Goal: Information Seeking & Learning: Find specific fact

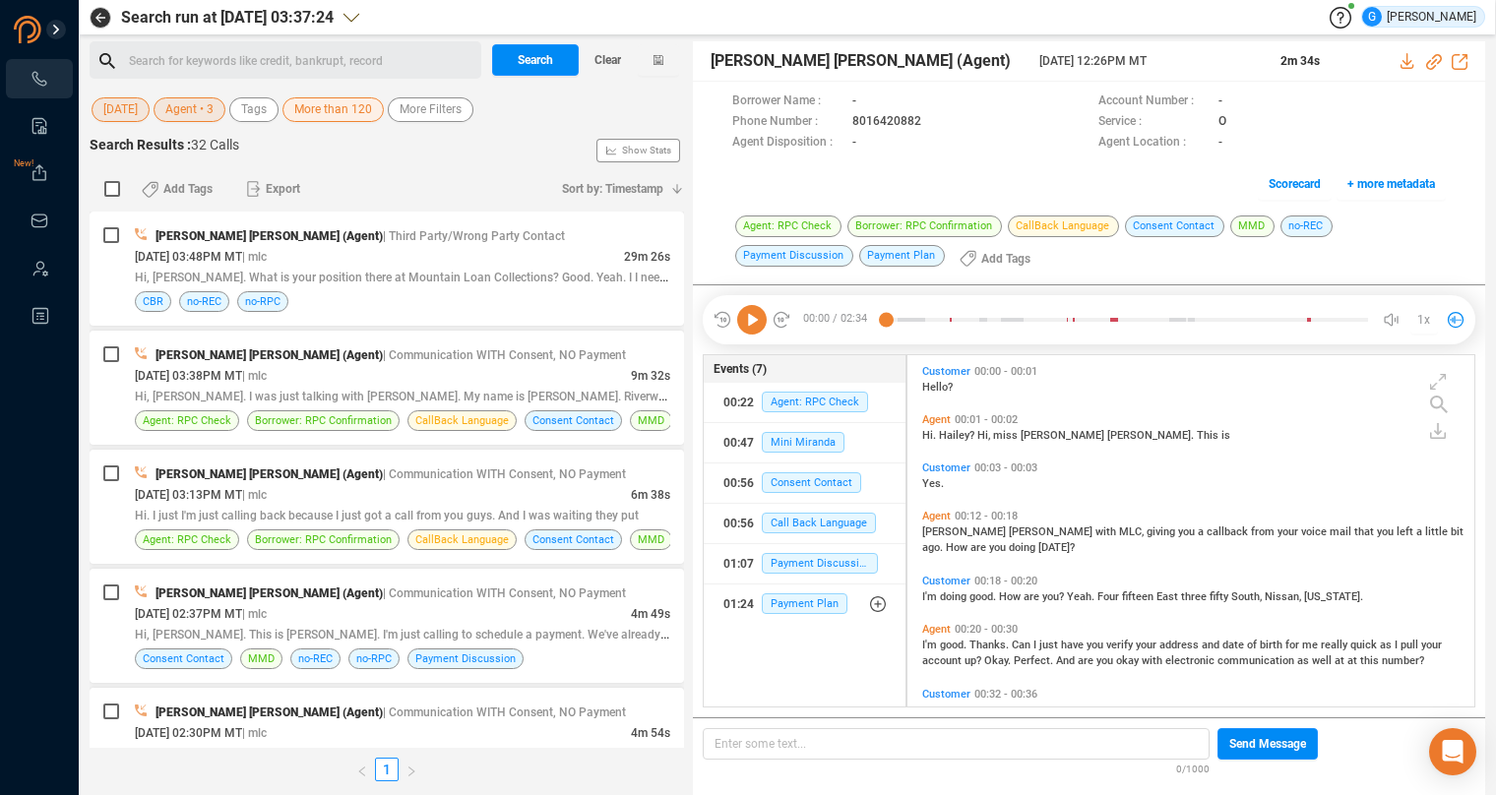
scroll to position [336, 550]
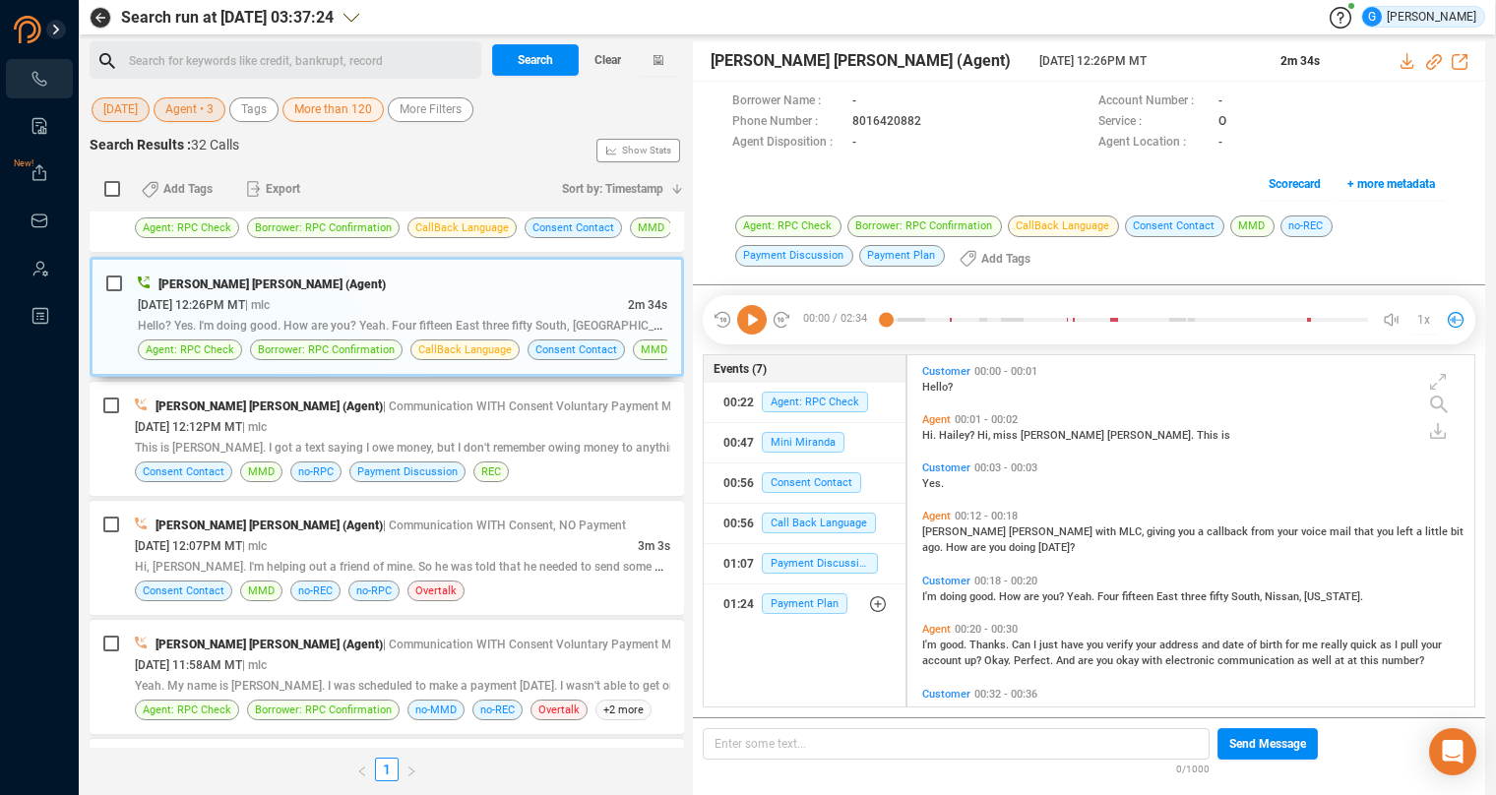
click at [214, 120] on span "Agent • 3" at bounding box center [189, 109] width 48 height 25
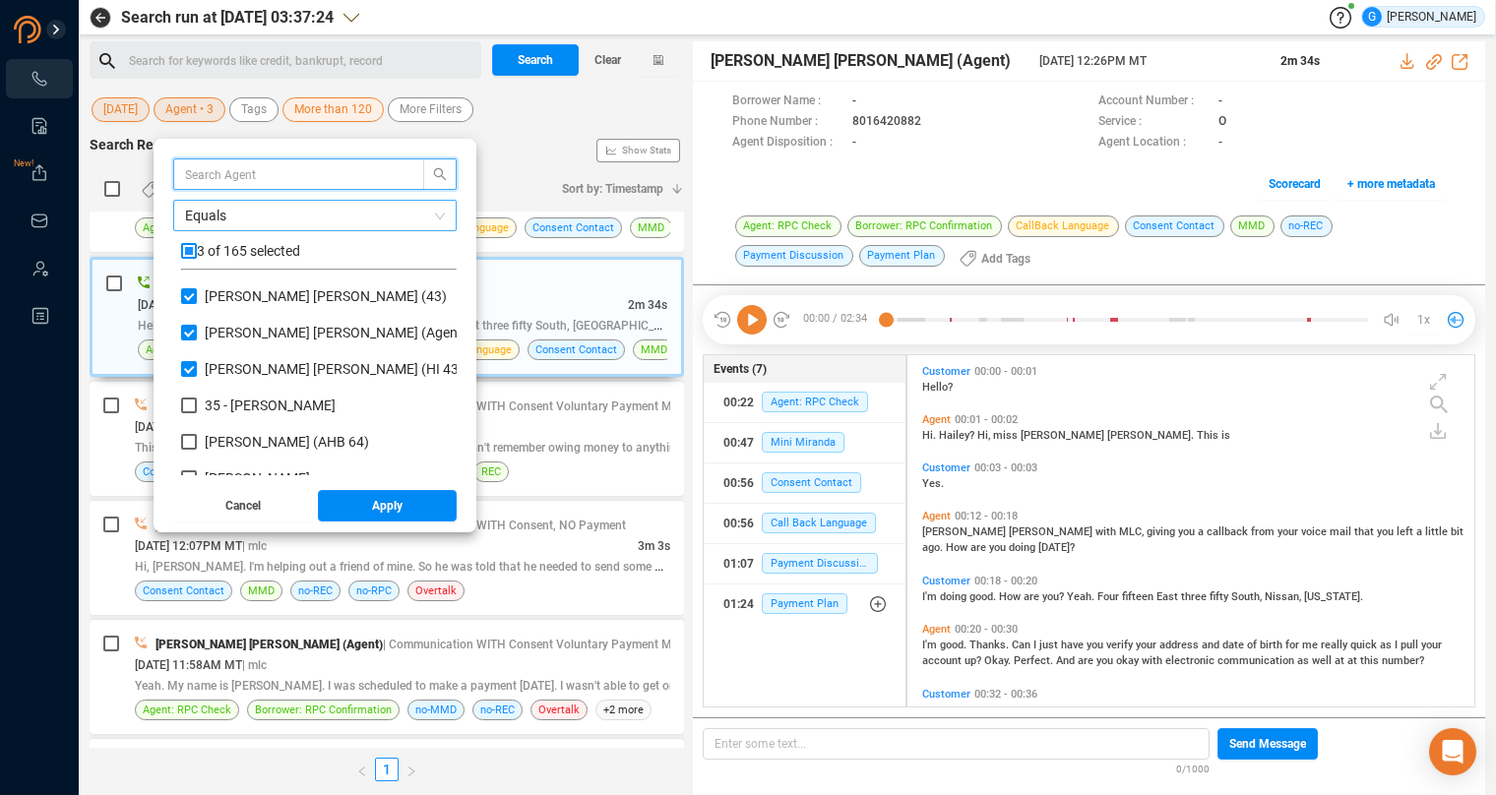
scroll to position [172, 259]
click at [197, 254] on input "checkbox" at bounding box center [189, 251] width 16 height 16
checkbox input "true"
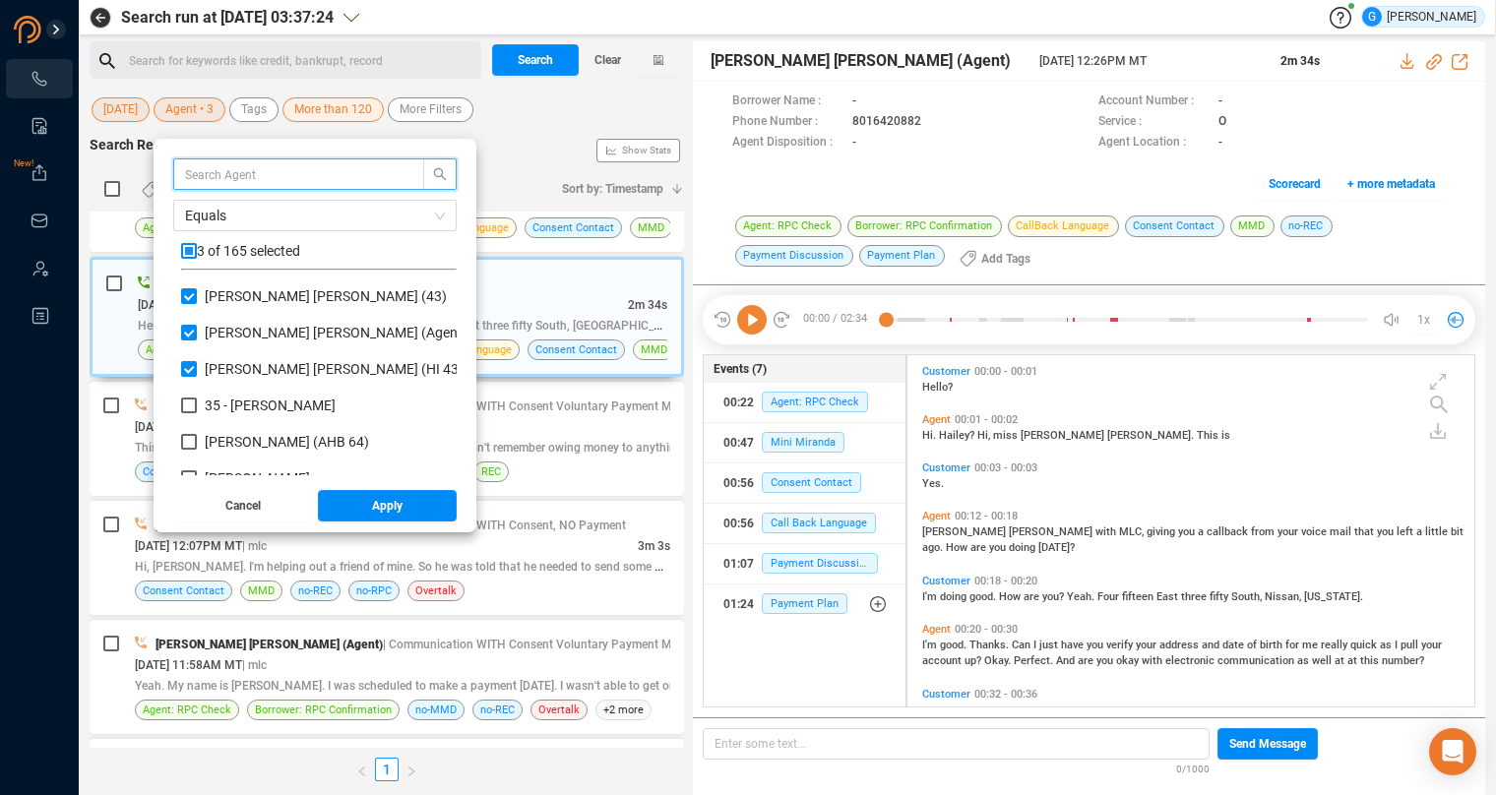
checkbox input "true"
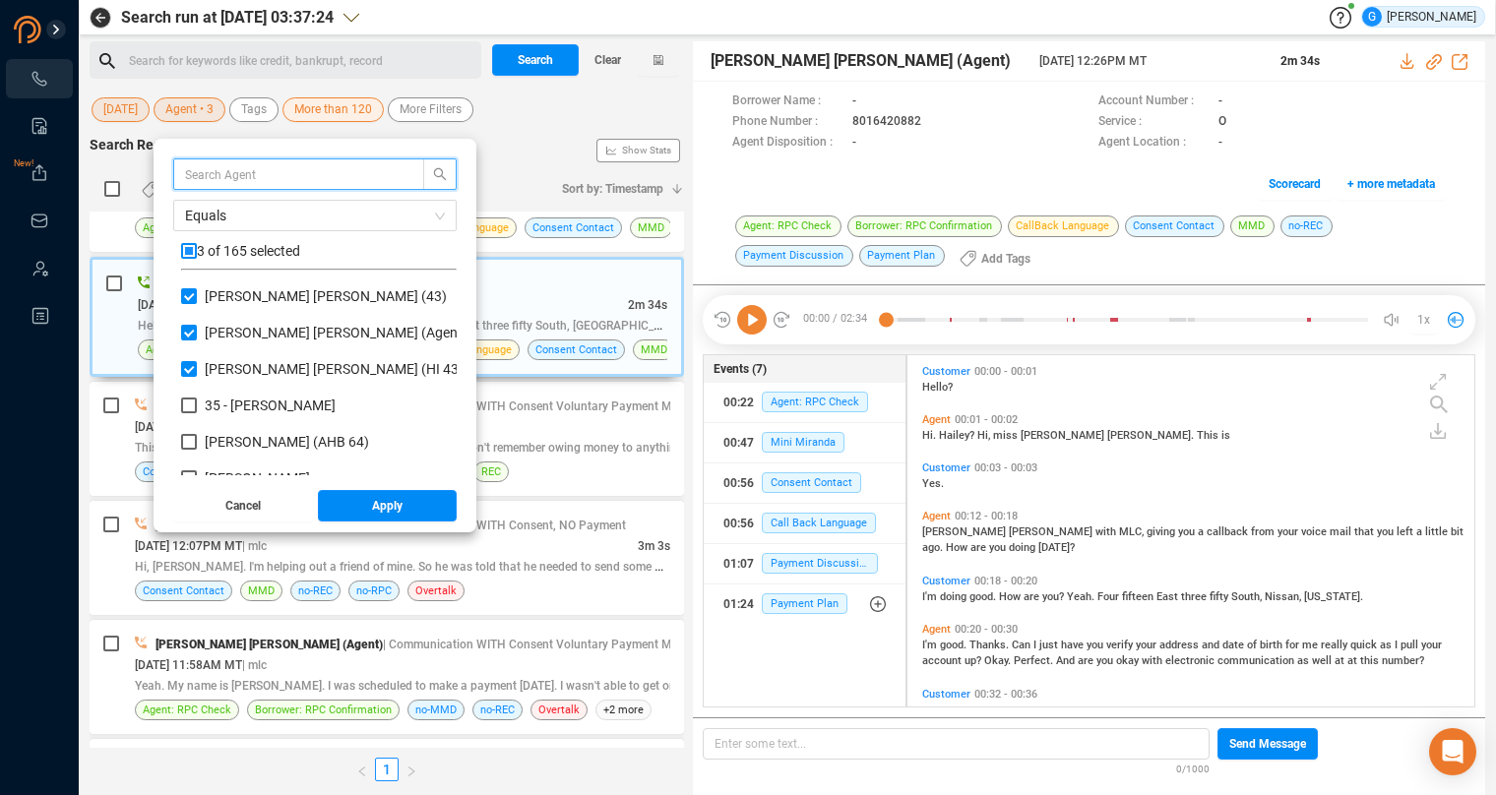
checkbox input "true"
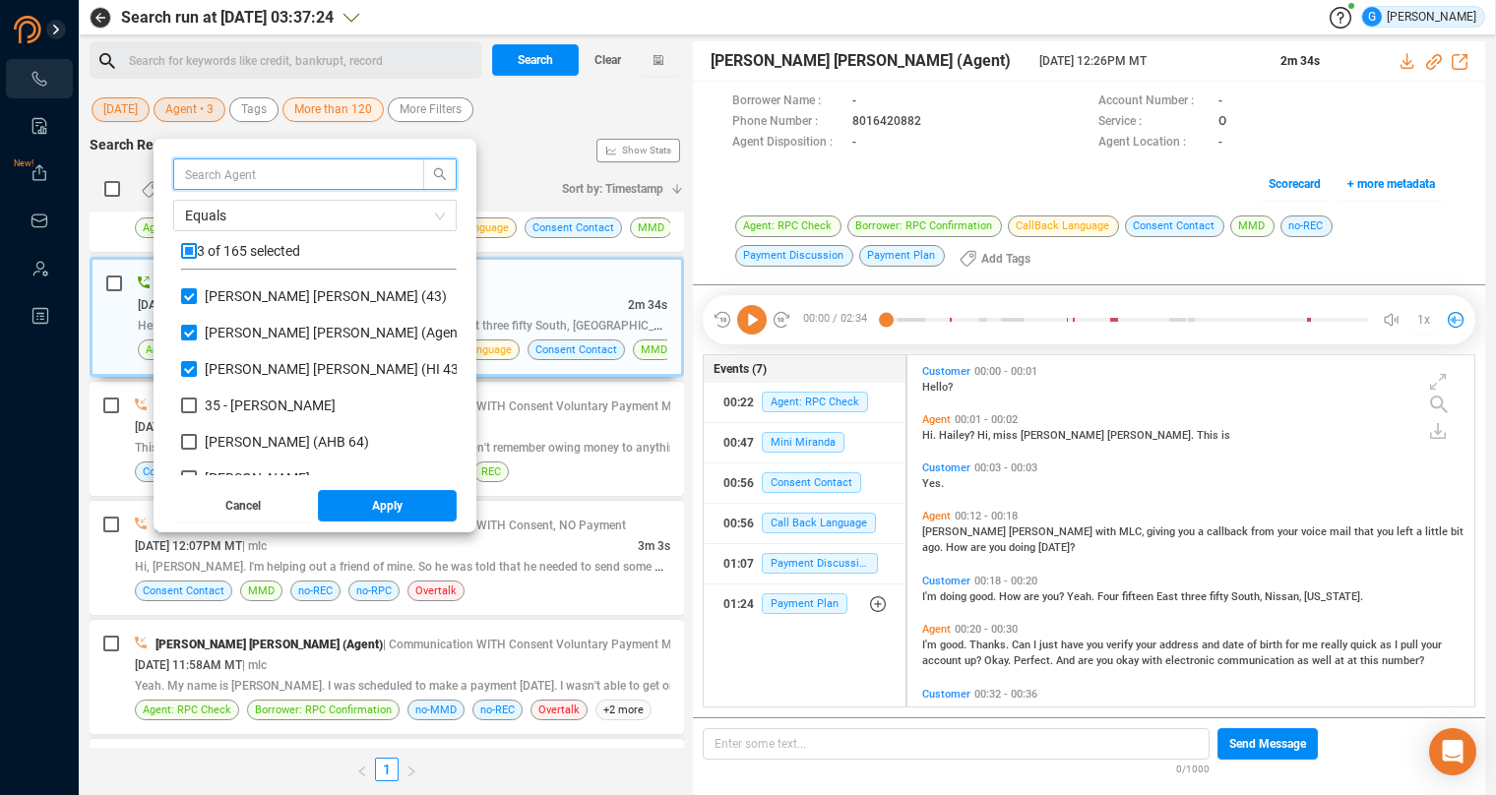
checkbox input "true"
click at [197, 256] on input "checkbox" at bounding box center [189, 251] width 16 height 16
checkbox input "false"
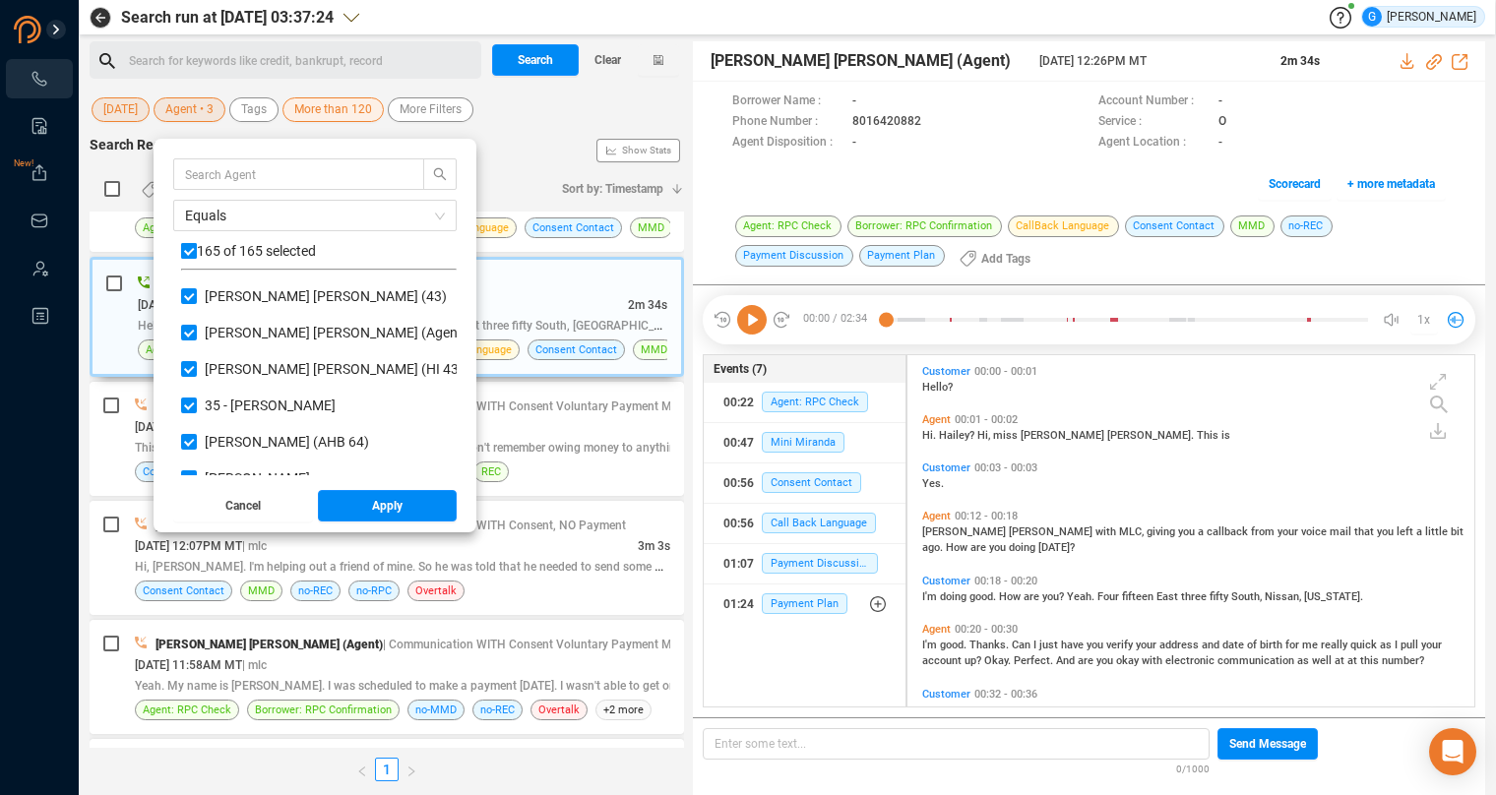
checkbox input "false"
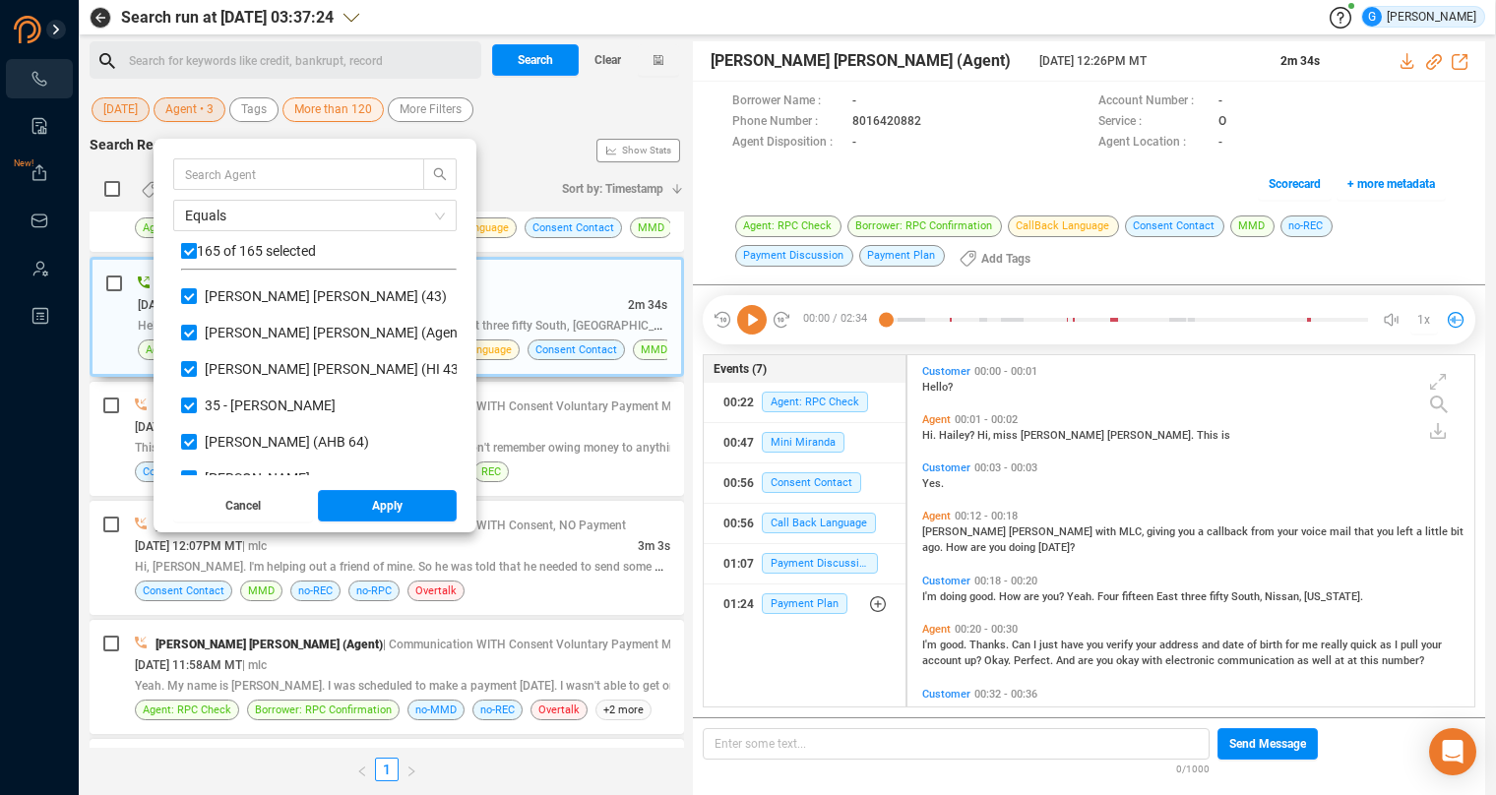
checkbox input "false"
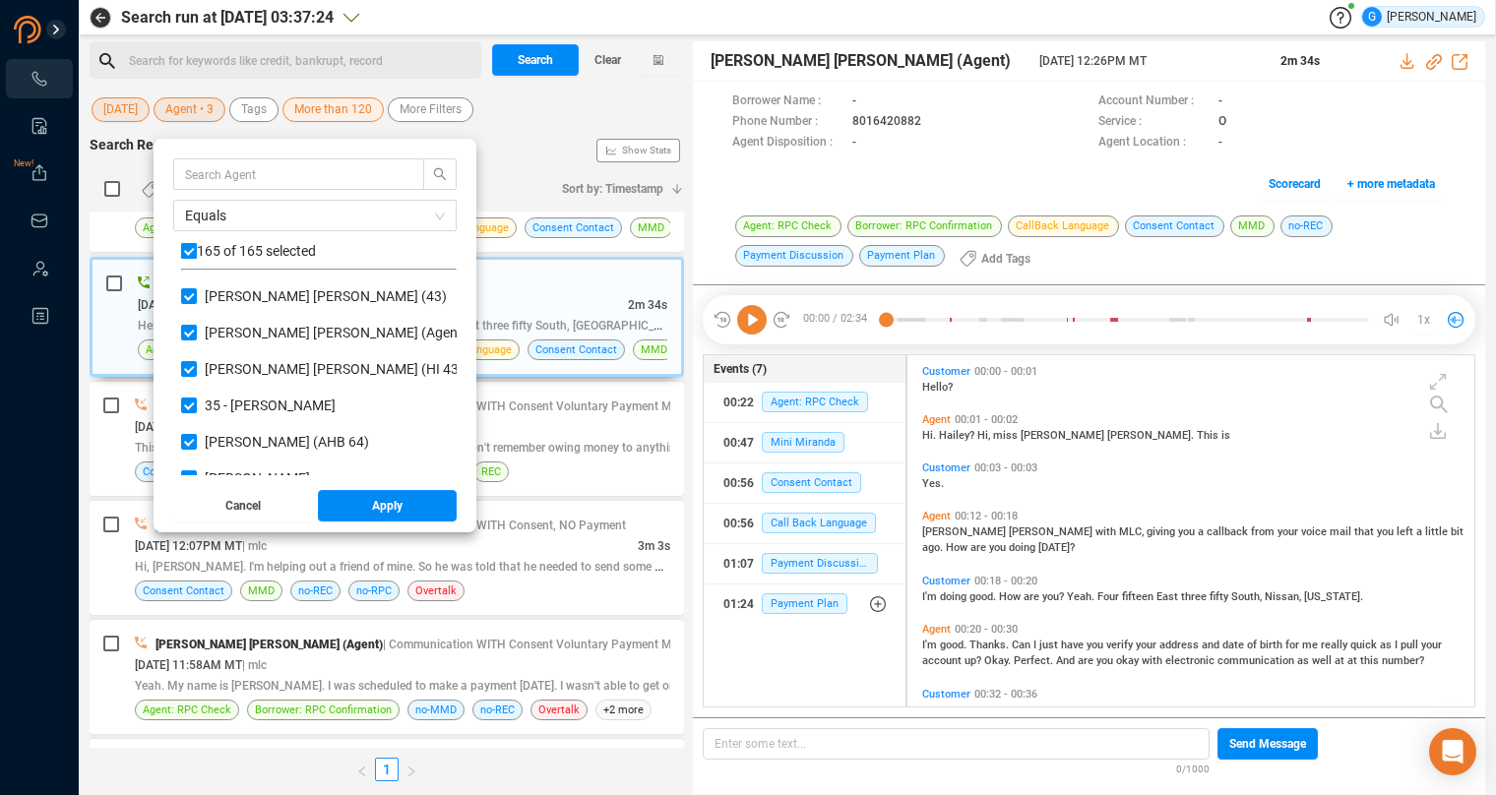
checkbox input "false"
click at [211, 166] on input "text" at bounding box center [289, 174] width 209 height 22
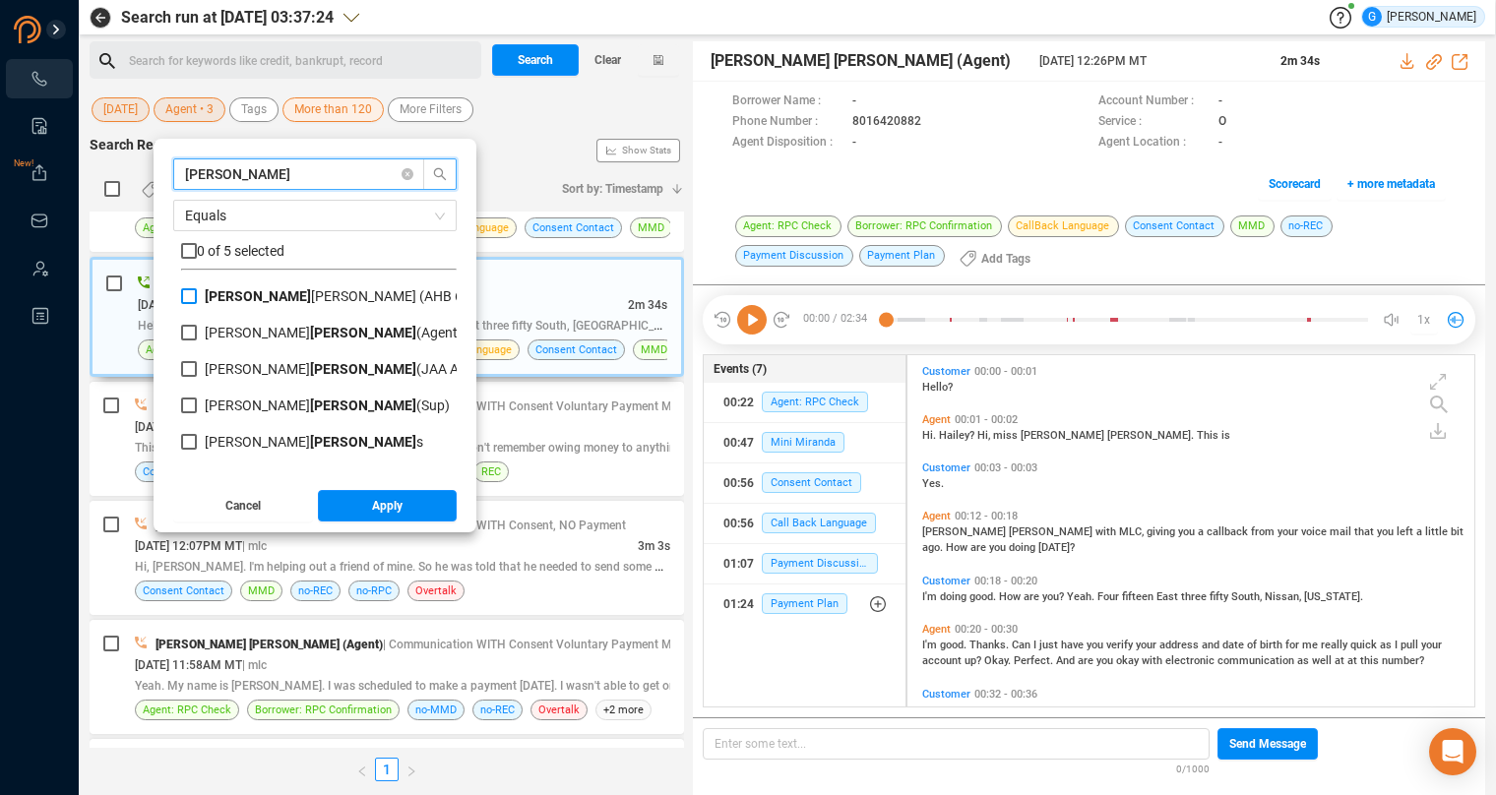
type input "[PERSON_NAME]"
click at [197, 291] on input "[PERSON_NAME] (AHB 64)" at bounding box center [189, 296] width 16 height 16
checkbox input "true"
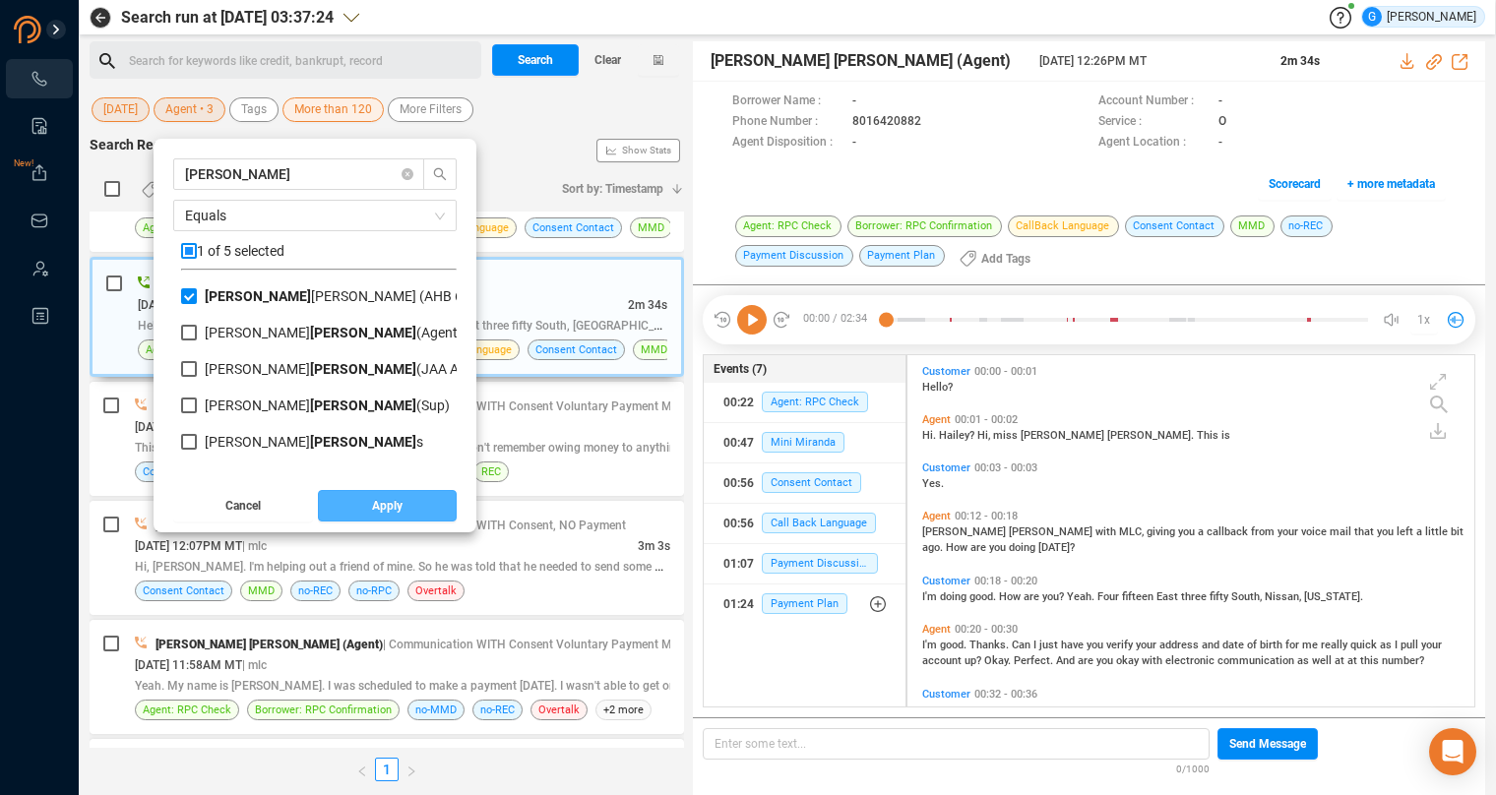
click at [423, 502] on button "Apply" at bounding box center [388, 505] width 140 height 31
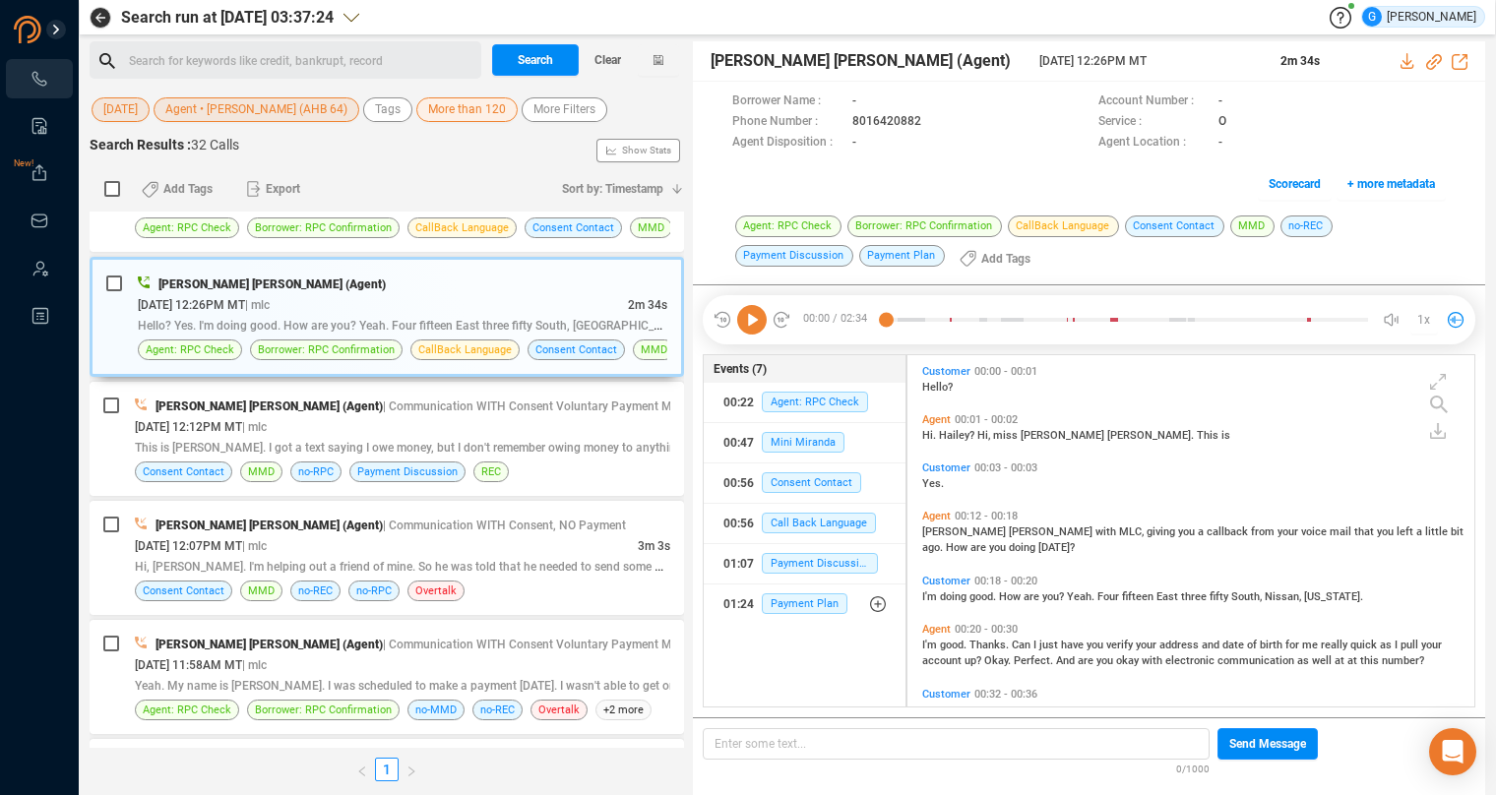
click at [472, 103] on span "More than 120" at bounding box center [467, 109] width 78 height 25
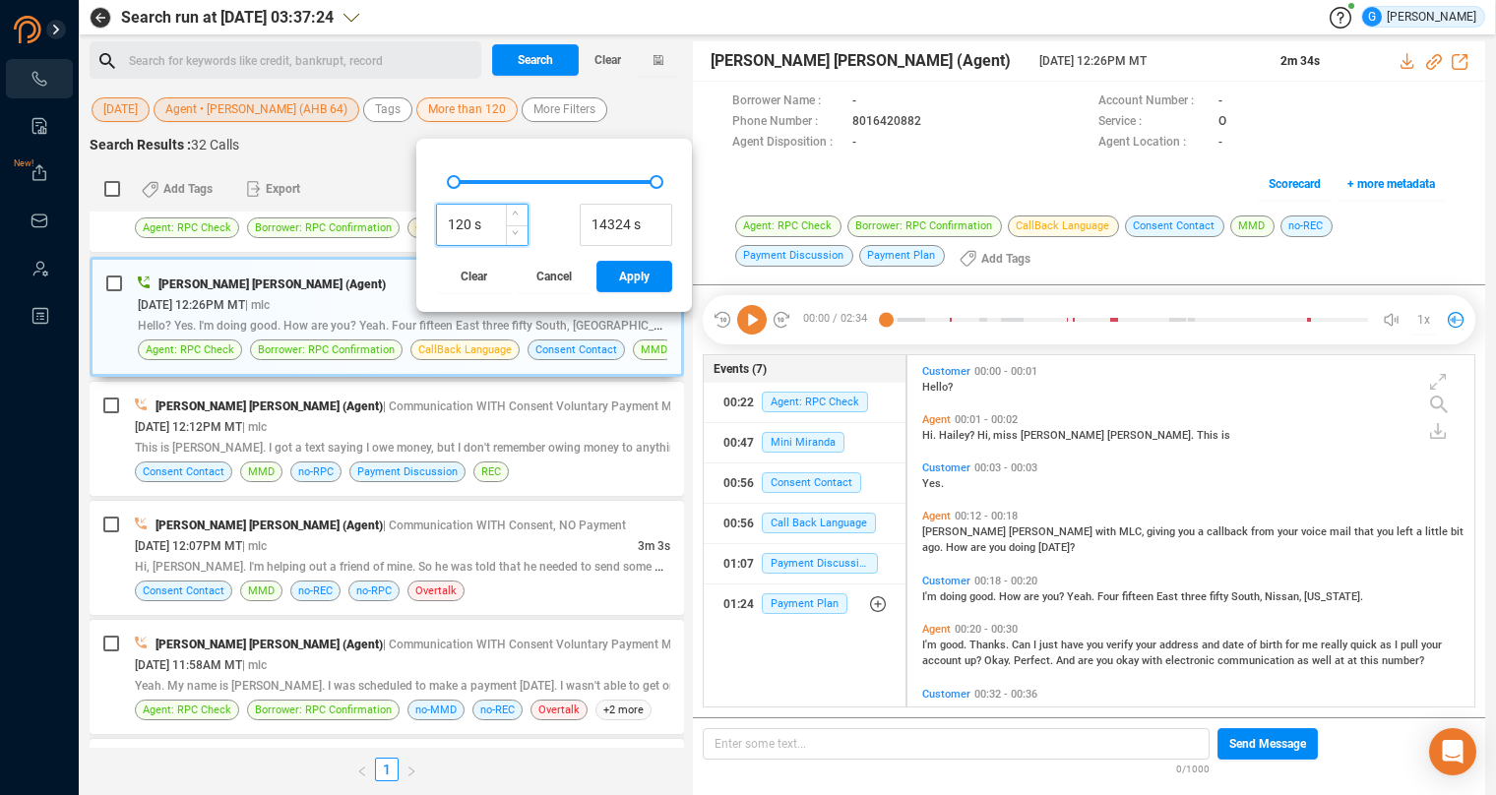
drag, startPoint x: 462, startPoint y: 222, endPoint x: 435, endPoint y: 219, distance: 27.7
click at [437, 219] on input "120 s" at bounding box center [482, 226] width 91 height 30
type input "240 s"
click at [632, 277] on span "Apply" at bounding box center [634, 276] width 31 height 31
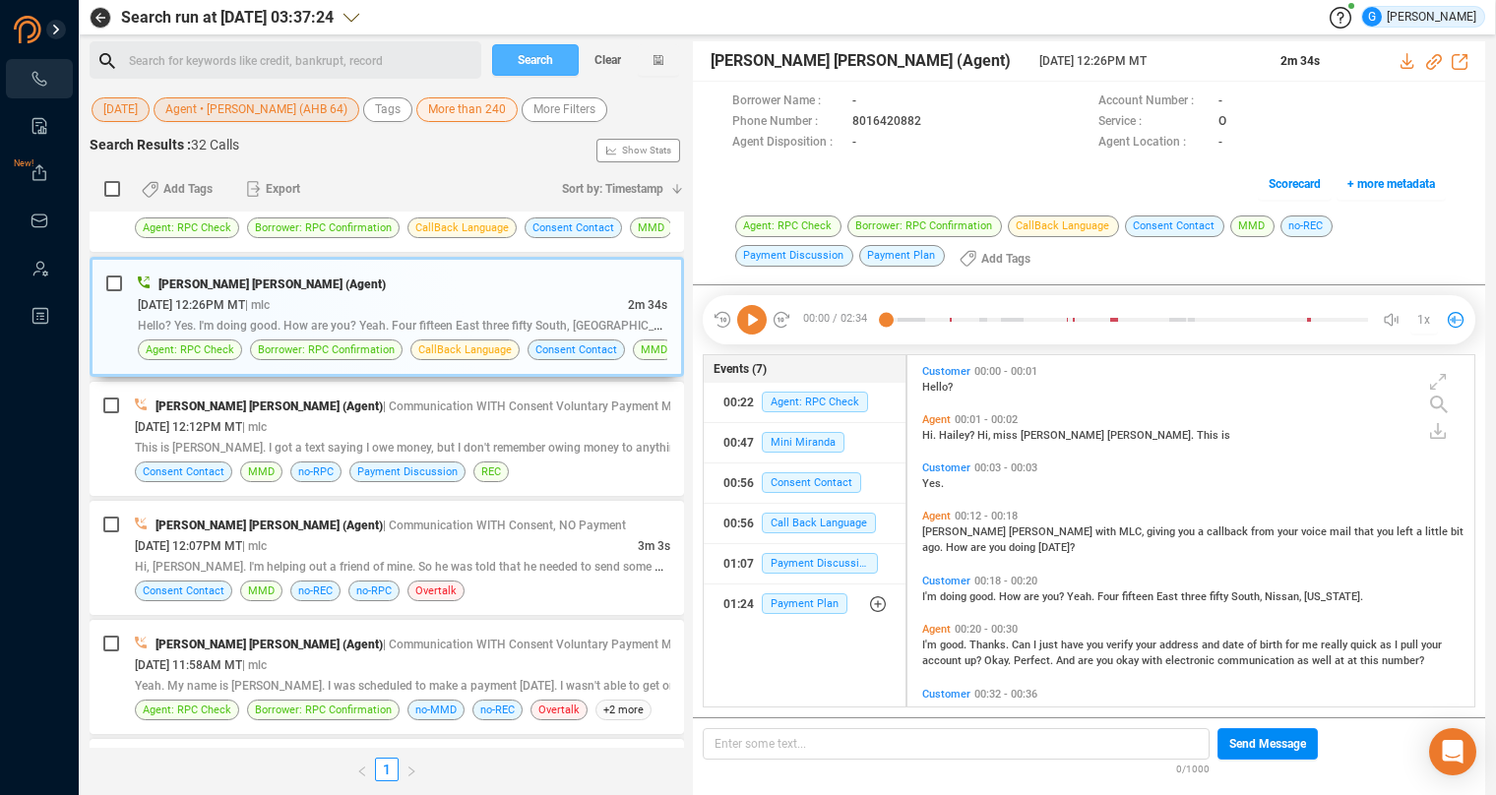
click at [547, 65] on span "Search" at bounding box center [535, 59] width 35 height 31
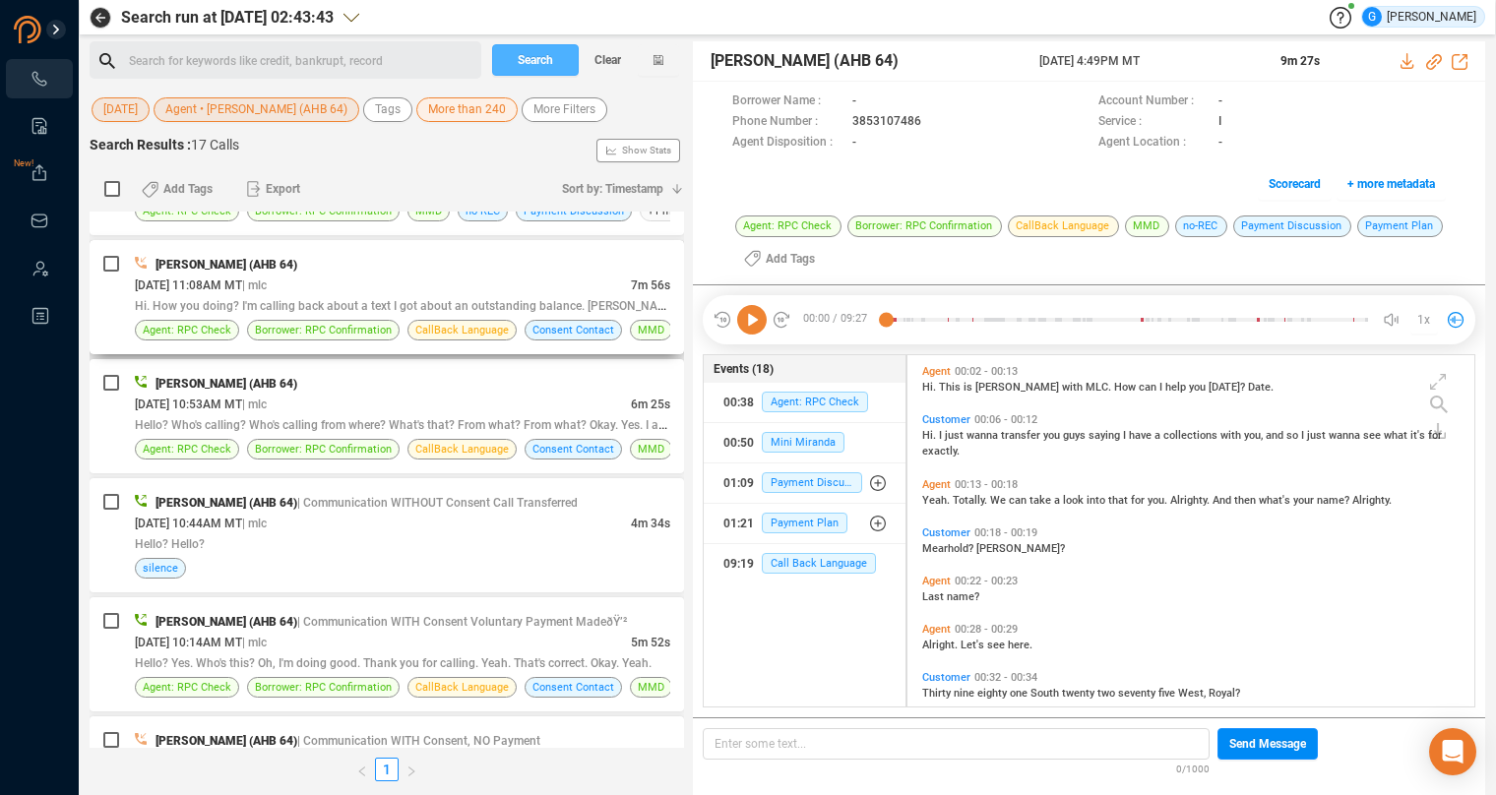
scroll to position [990, 0]
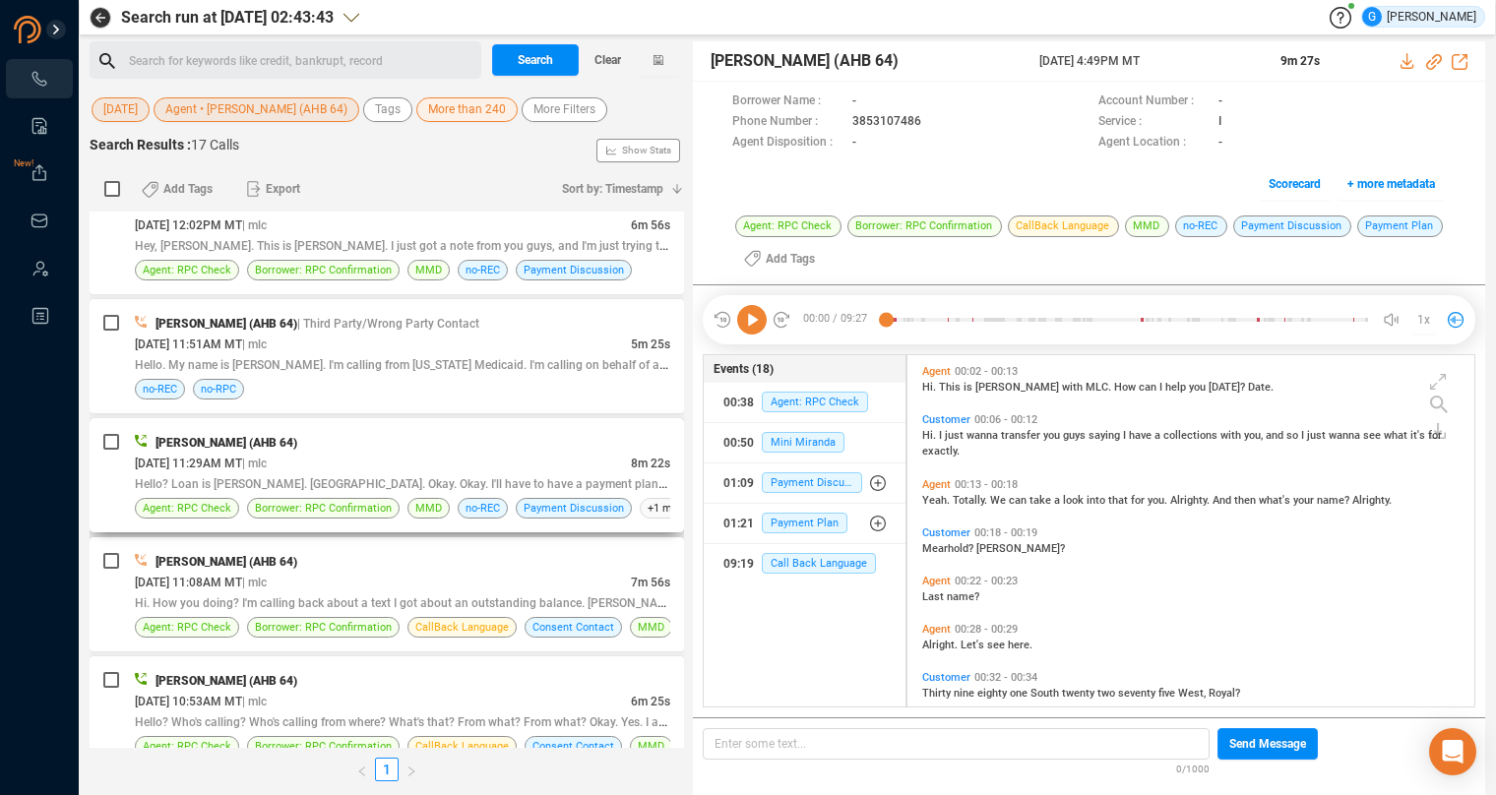
click at [533, 433] on div "[PERSON_NAME] (AHB 64)" at bounding box center [402, 442] width 535 height 21
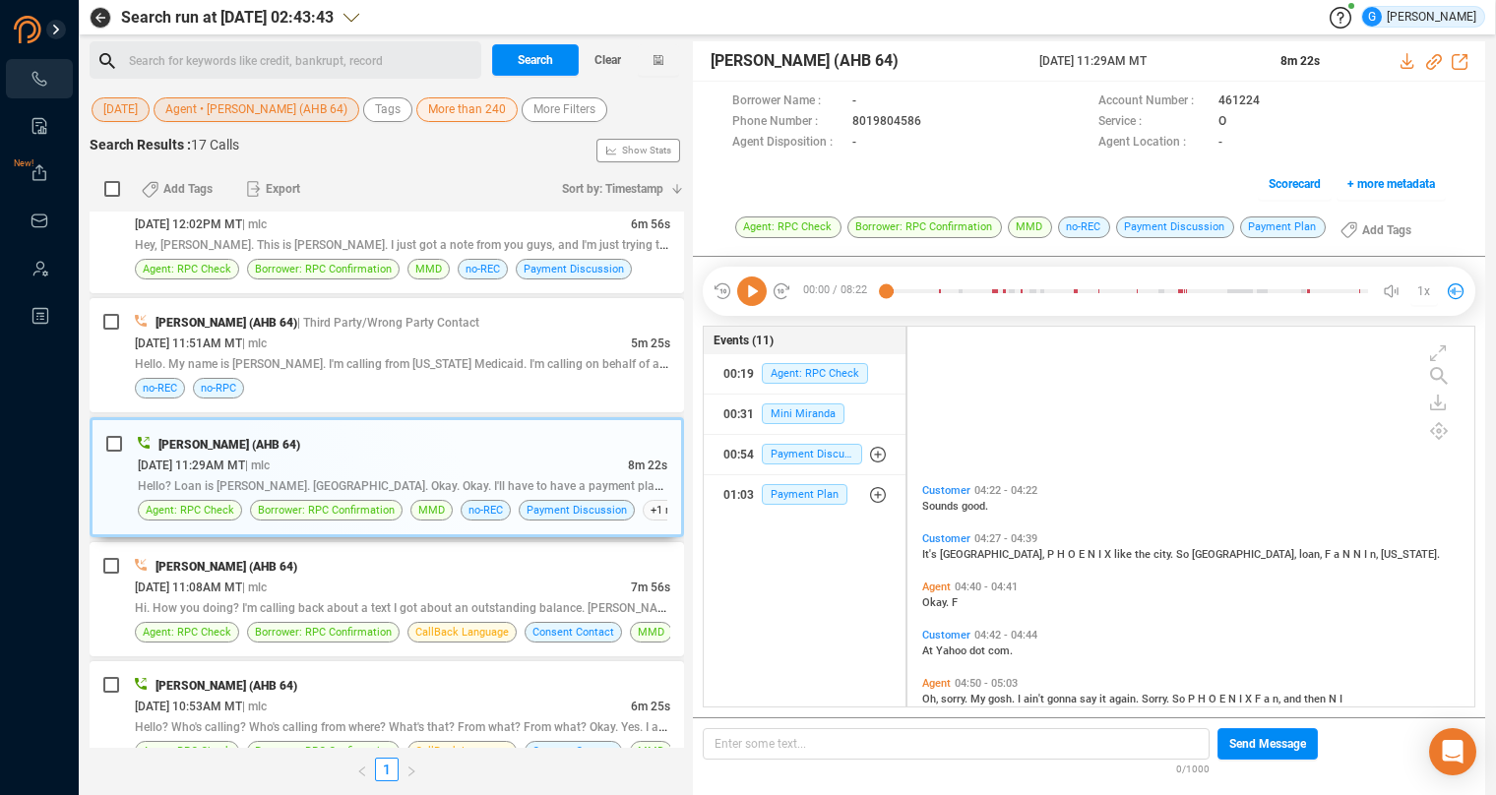
scroll to position [1794, 0]
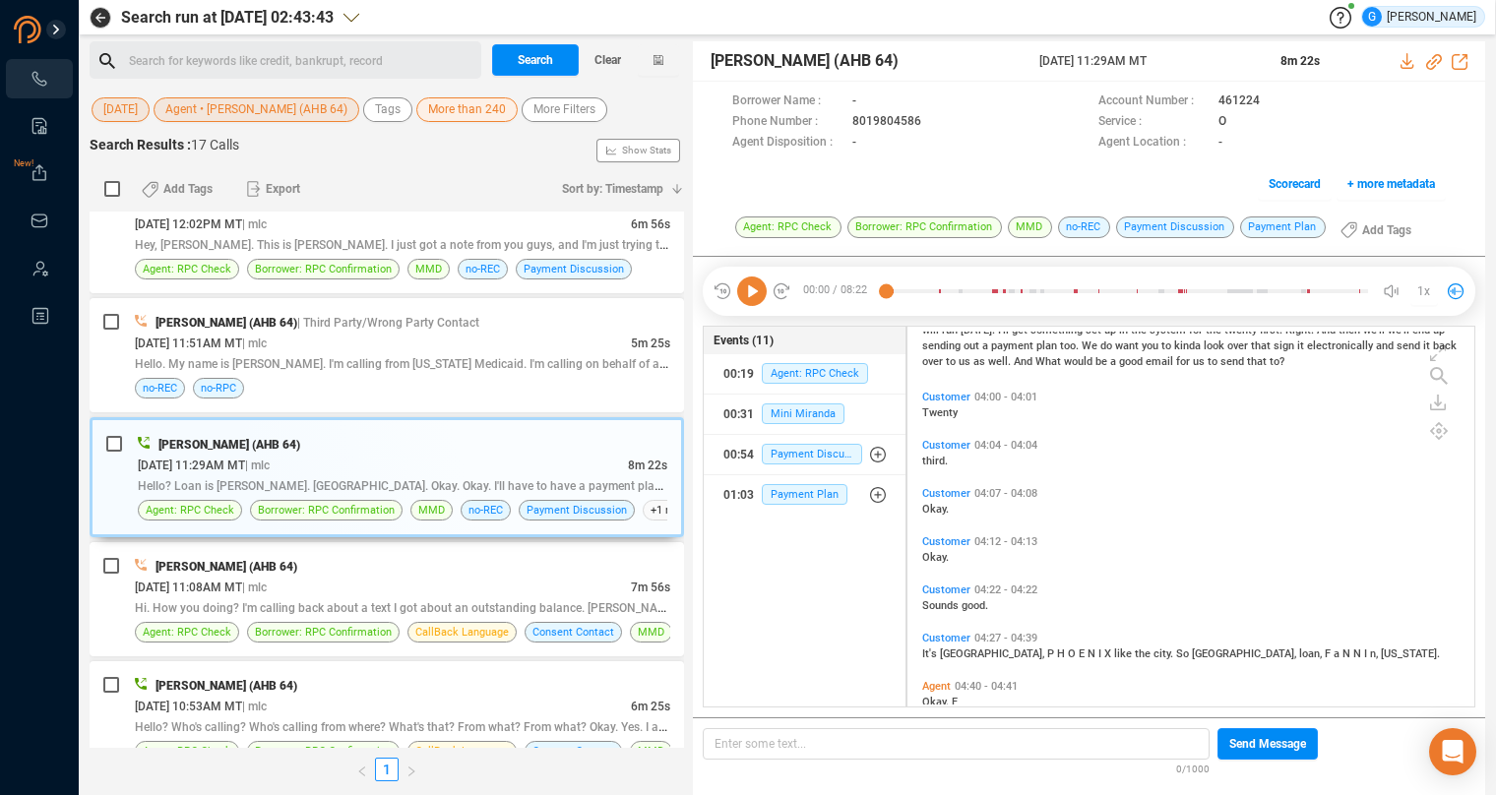
click at [927, 599] on span "Sounds" at bounding box center [941, 605] width 39 height 13
click at [746, 289] on icon at bounding box center [752, 292] width 30 height 30
click at [755, 289] on icon at bounding box center [752, 292] width 30 height 30
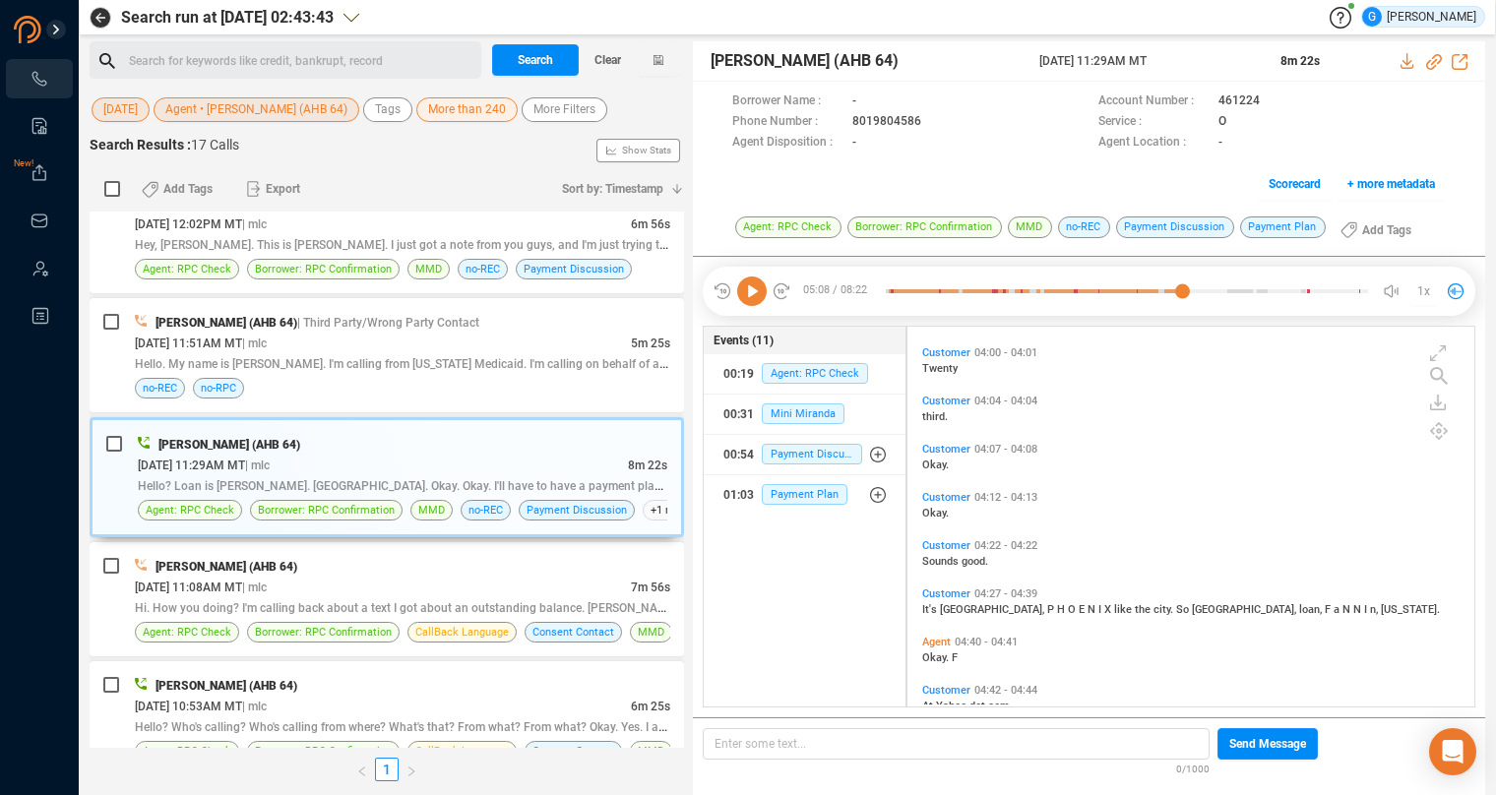
scroll to position [1893, 0]
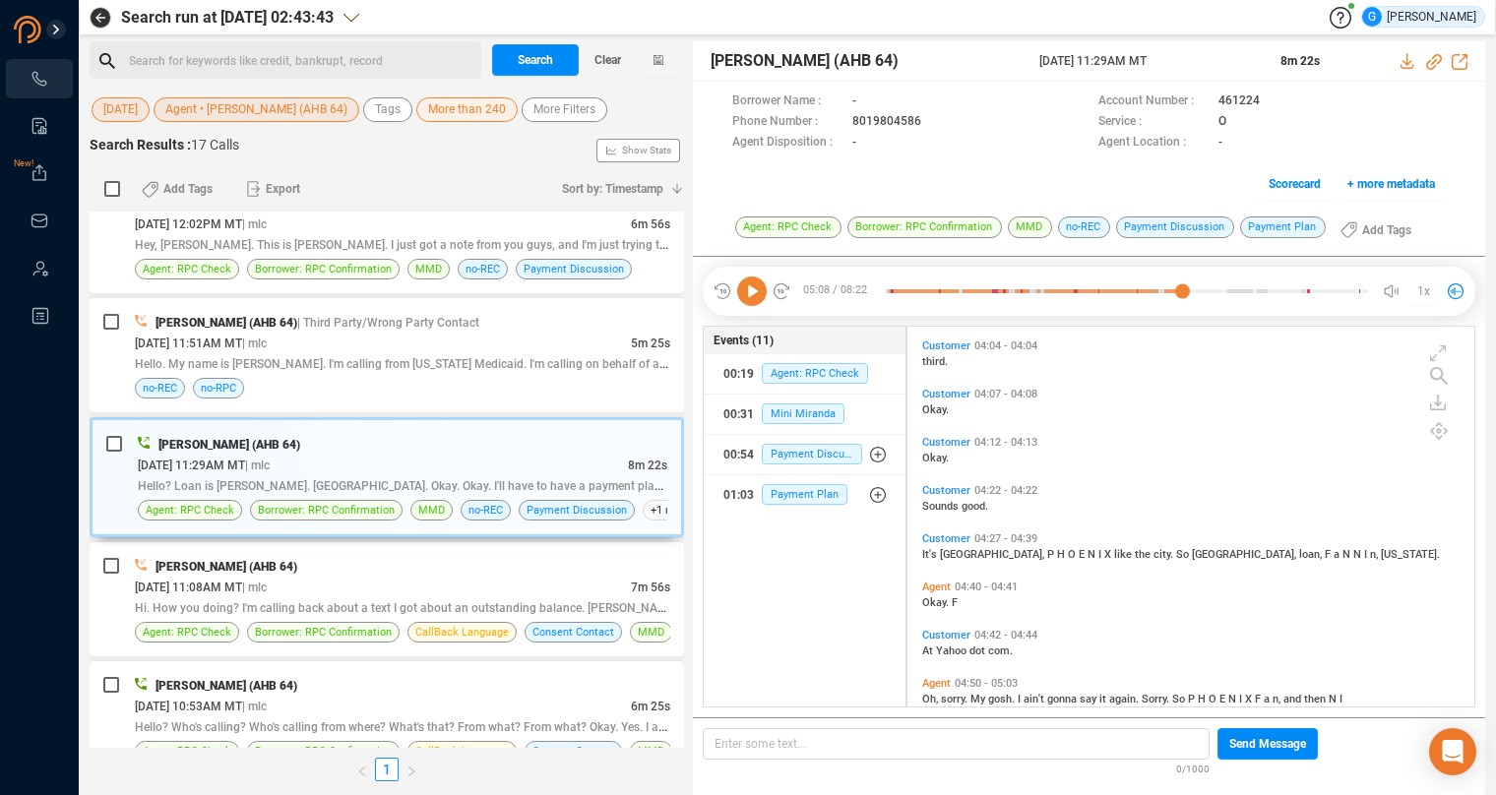
click at [130, 105] on span "[DATE]" at bounding box center [120, 109] width 34 height 25
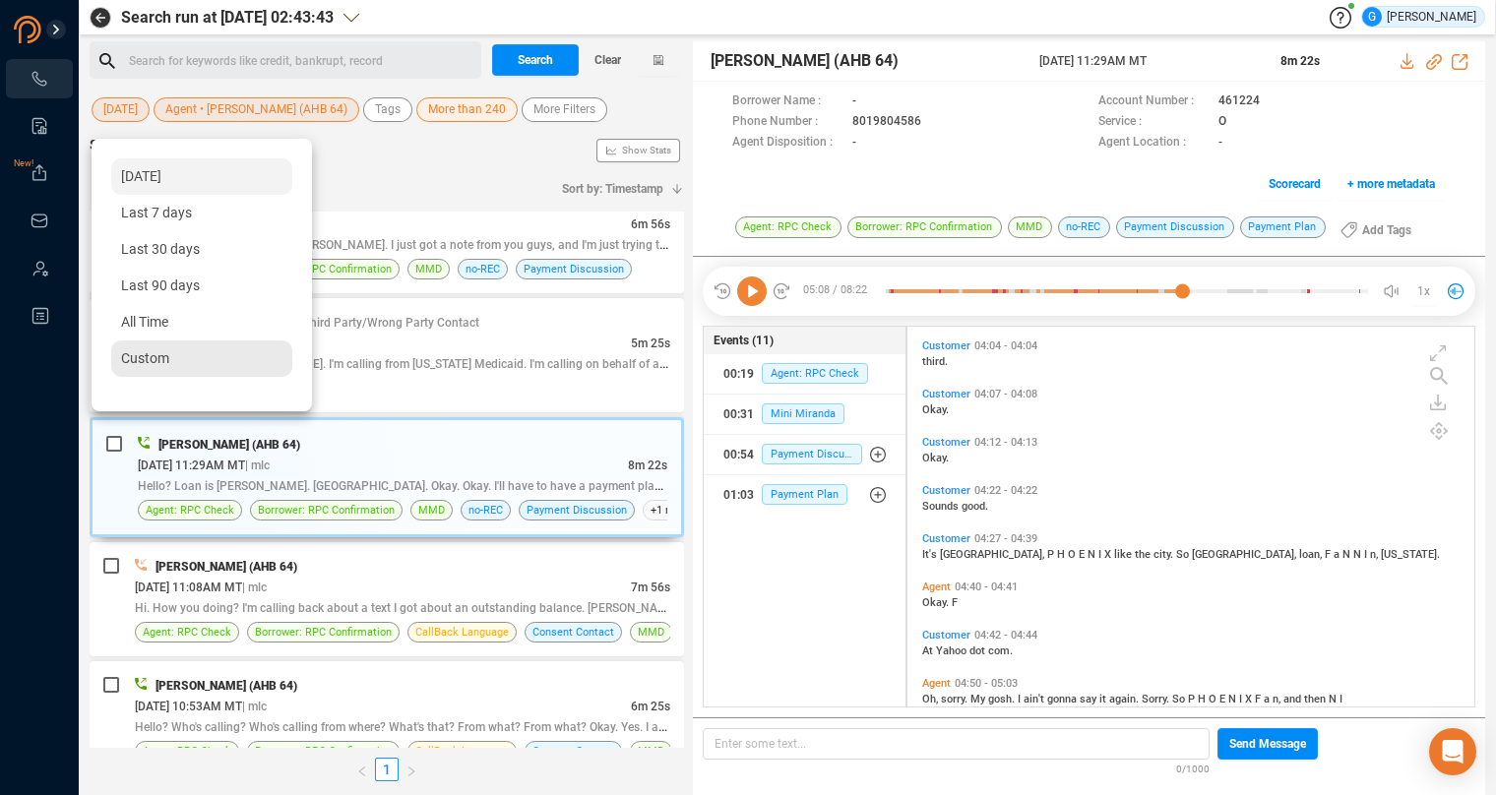
click at [165, 360] on span "Custom" at bounding box center [145, 358] width 48 height 16
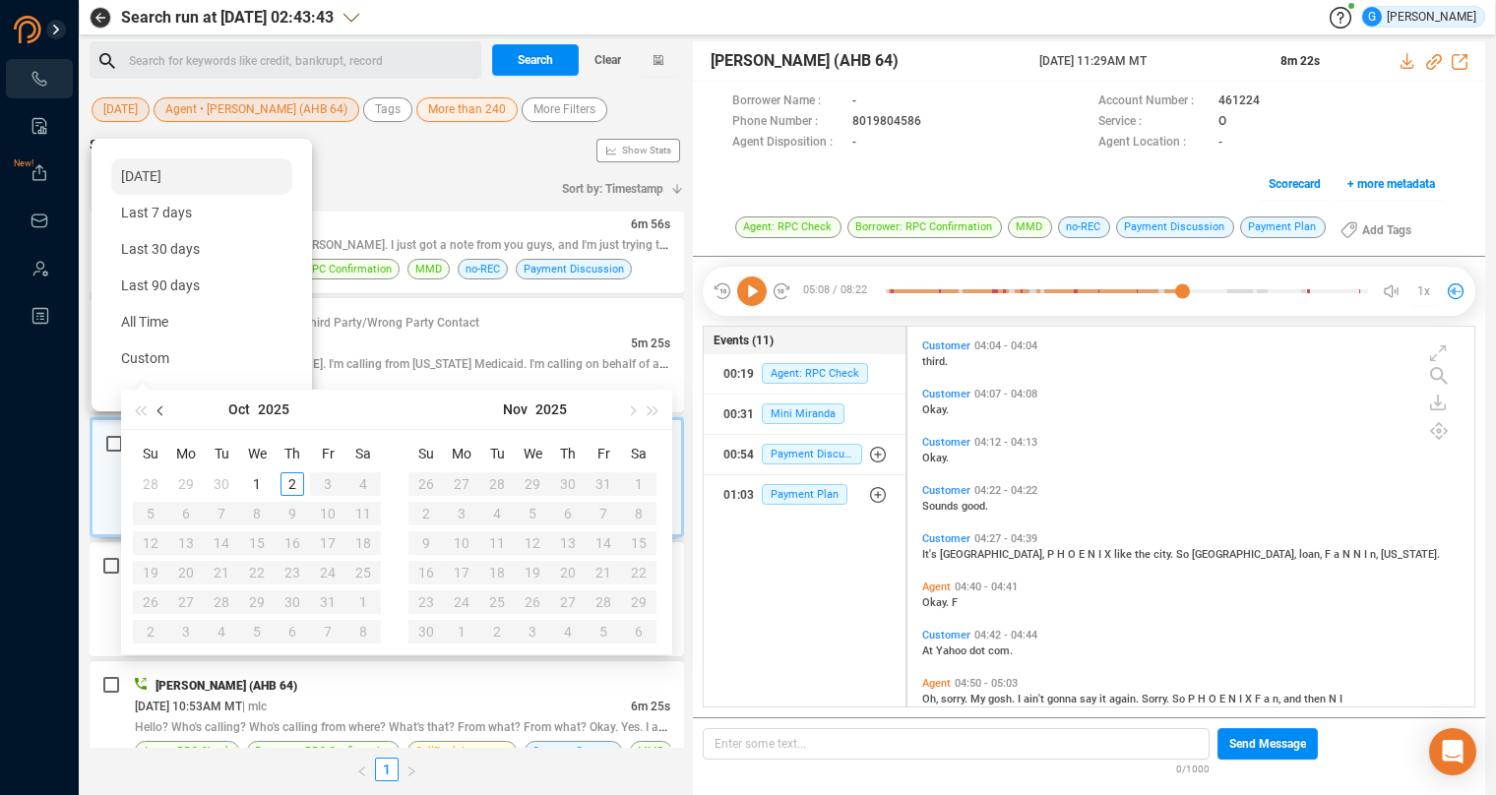
click at [160, 407] on span "button" at bounding box center [162, 410] width 10 height 10
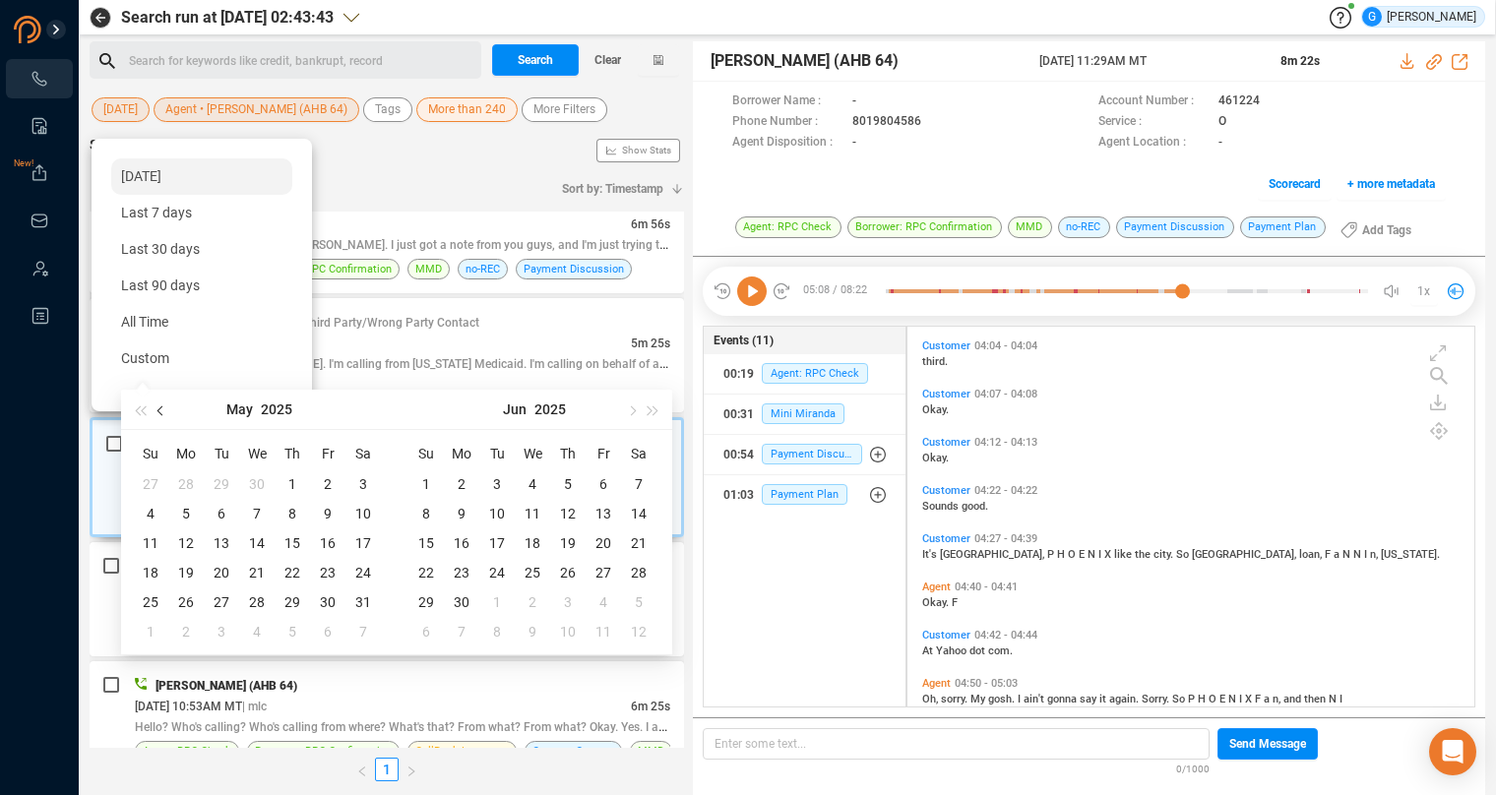
click at [160, 407] on span "button" at bounding box center [162, 410] width 10 height 10
type input "[DATE]"
click at [330, 570] on div "21" at bounding box center [328, 573] width 24 height 24
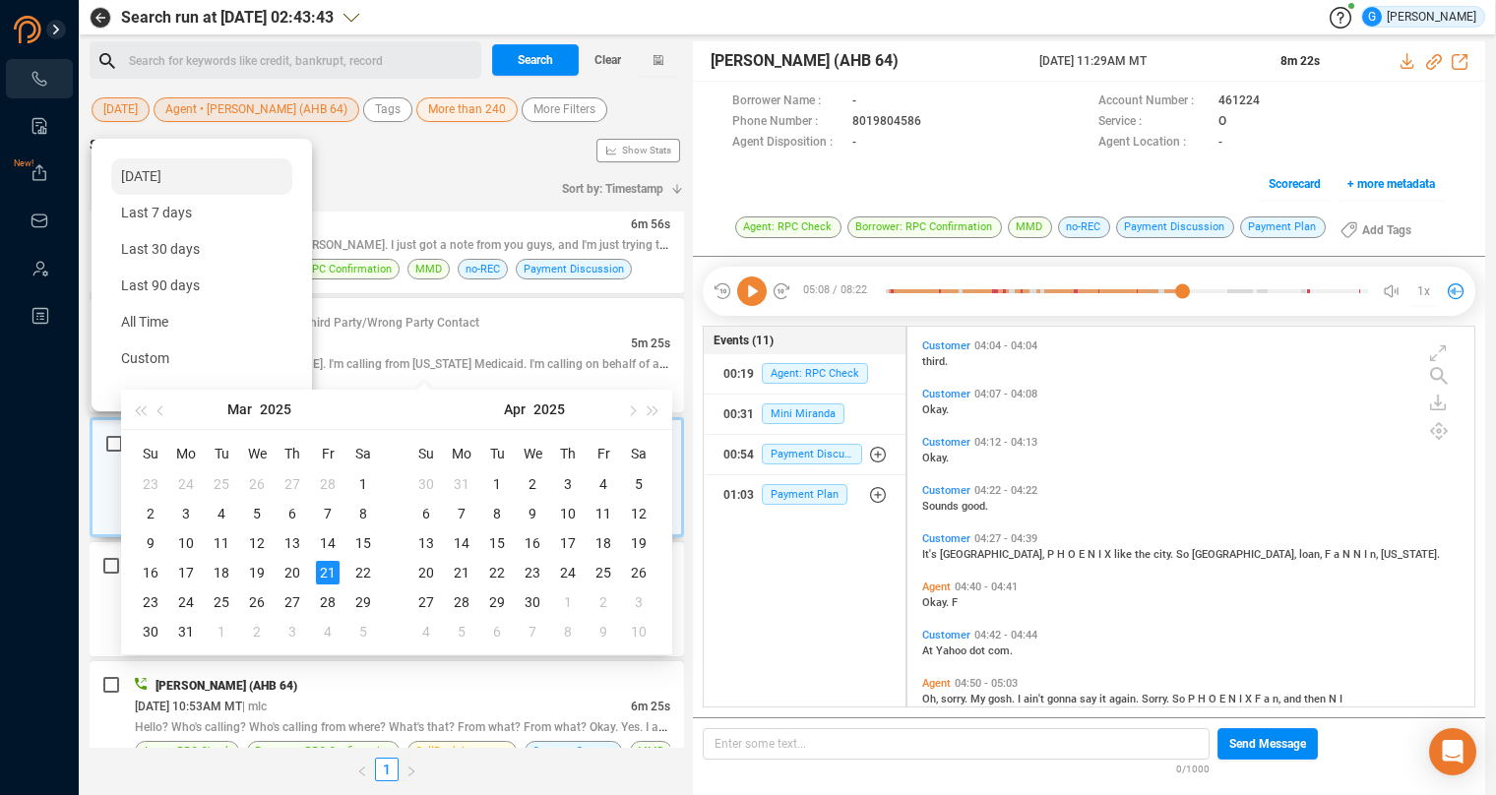
click at [330, 570] on div "21" at bounding box center [328, 573] width 24 height 24
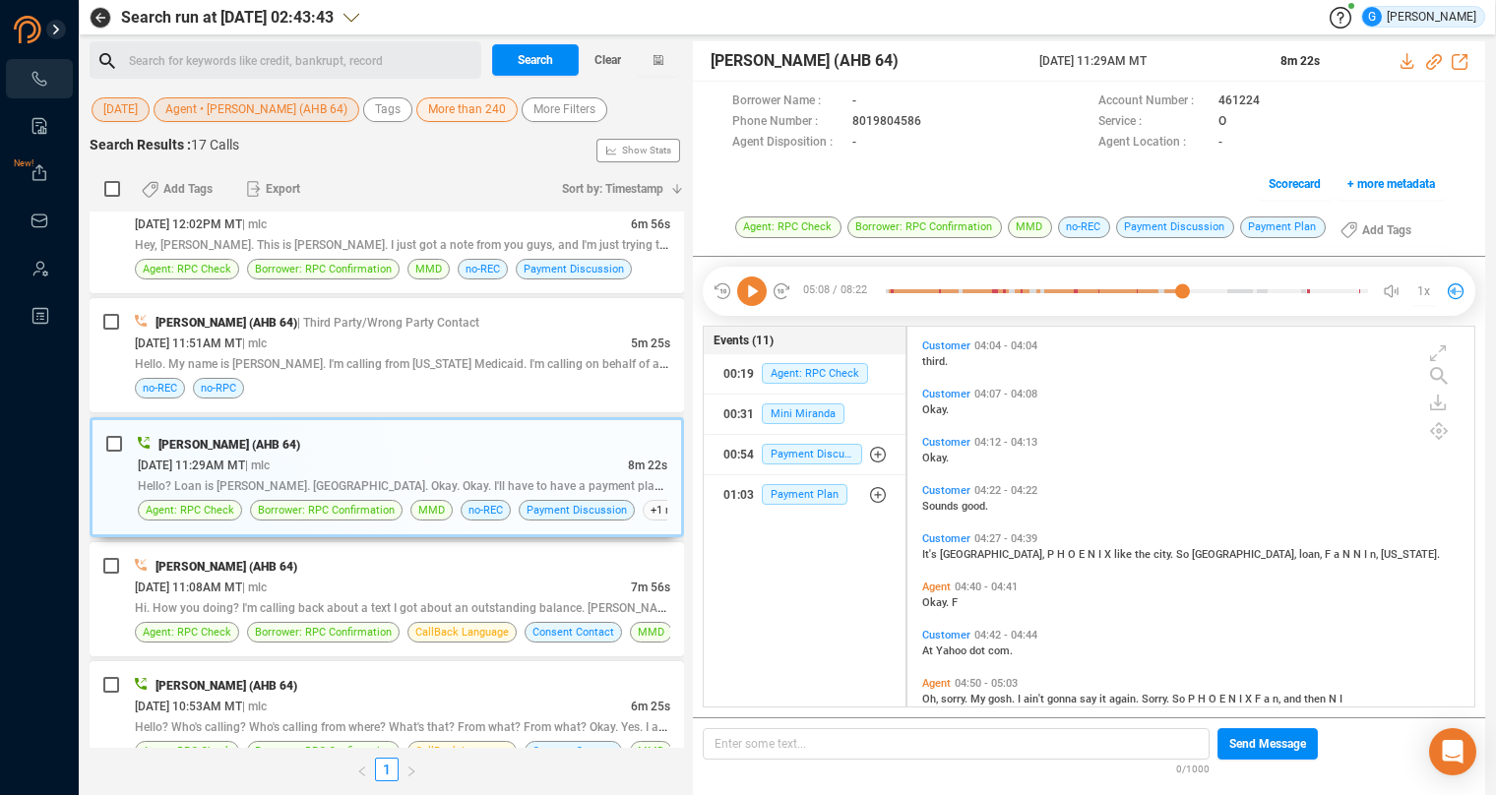
click at [202, 108] on span "Agent • [PERSON_NAME] (AHB 64)" at bounding box center [256, 109] width 182 height 25
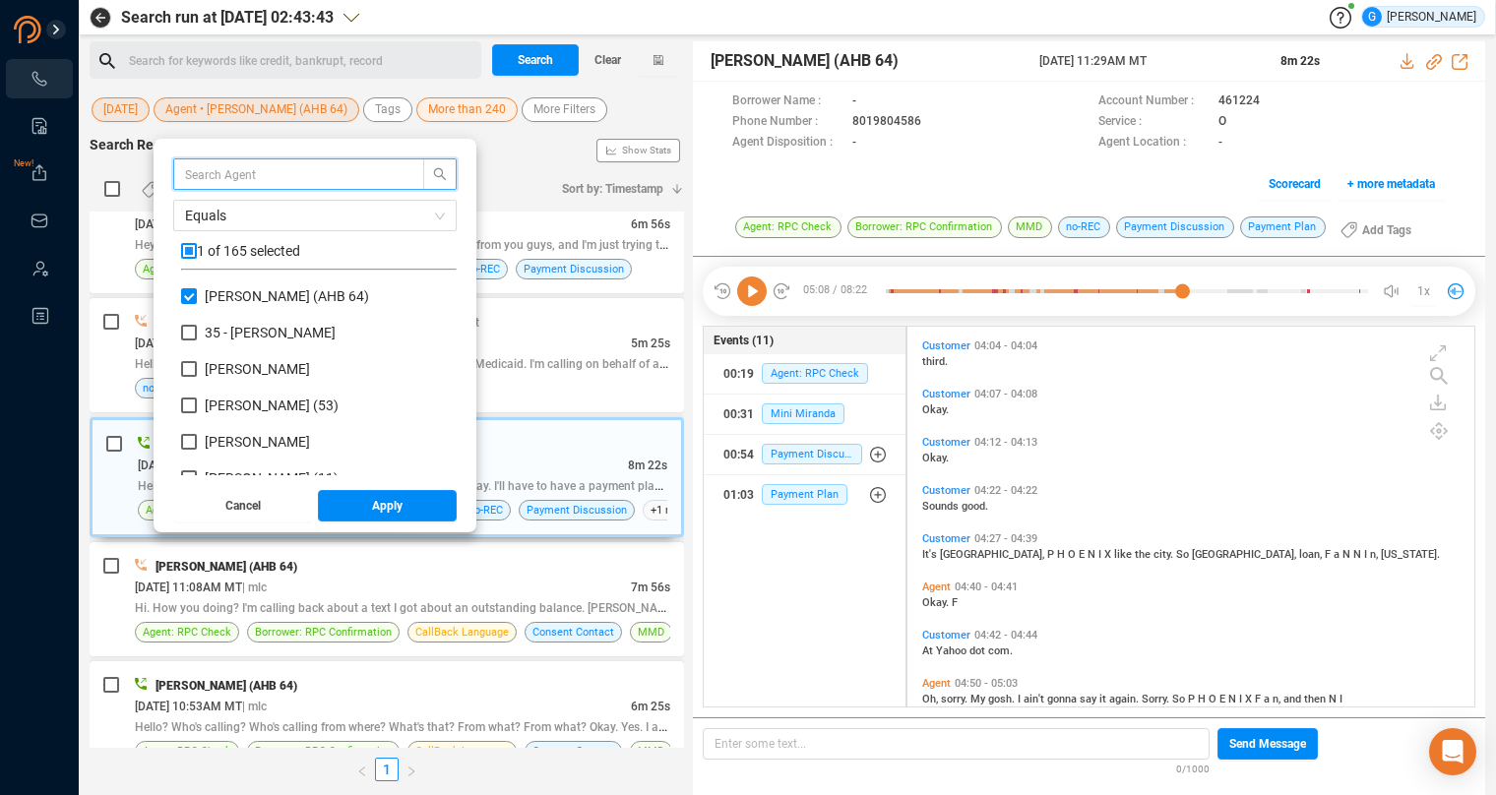
scroll to position [172, 259]
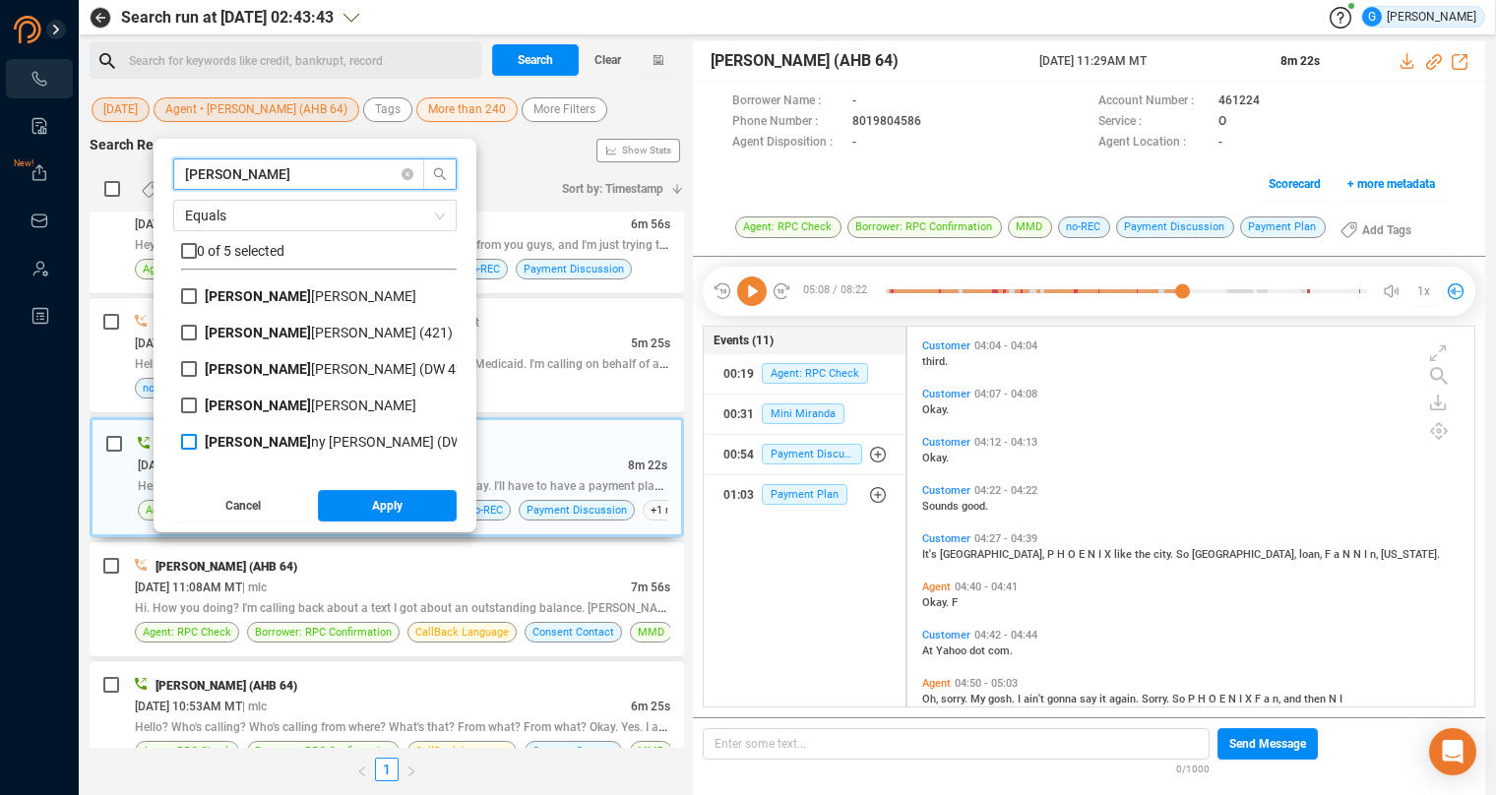
type input "[PERSON_NAME]"
click at [188, 443] on input "[PERSON_NAME] ny [PERSON_NAME] (DWR)" at bounding box center [189, 442] width 16 height 16
checkbox input "true"
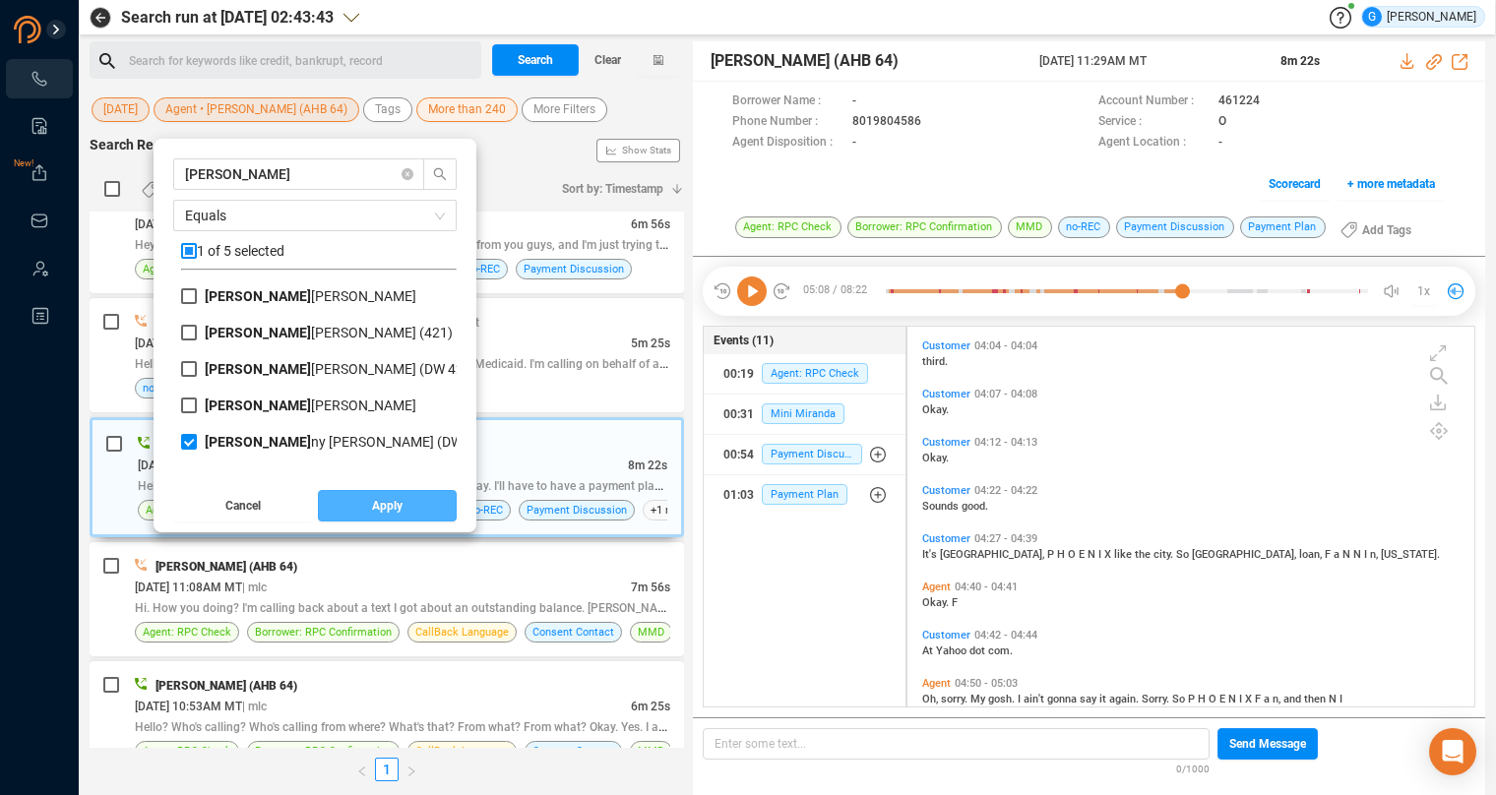
click at [405, 502] on button "Apply" at bounding box center [388, 505] width 140 height 31
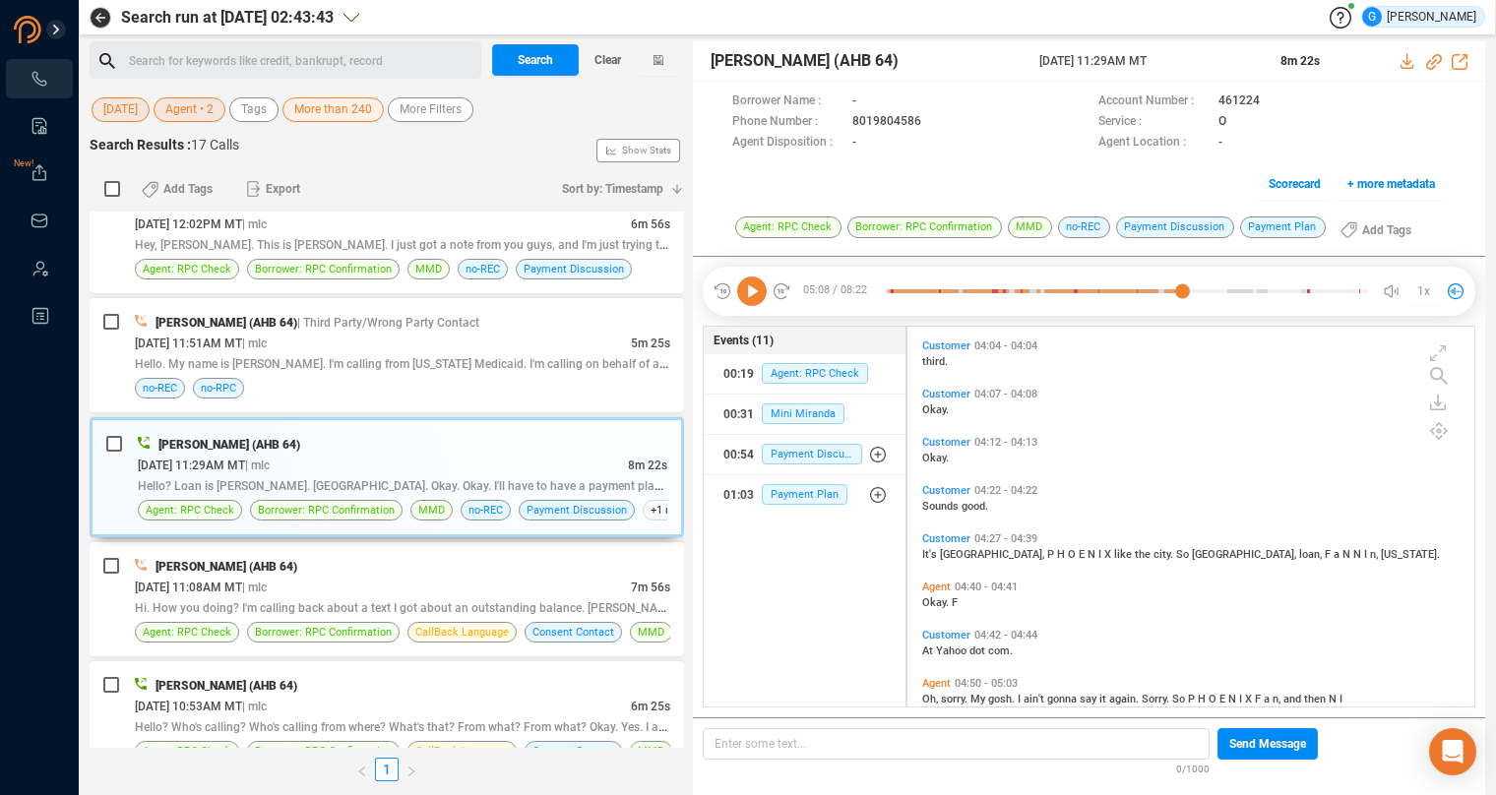
click at [181, 104] on span "Agent • 2" at bounding box center [189, 109] width 48 height 25
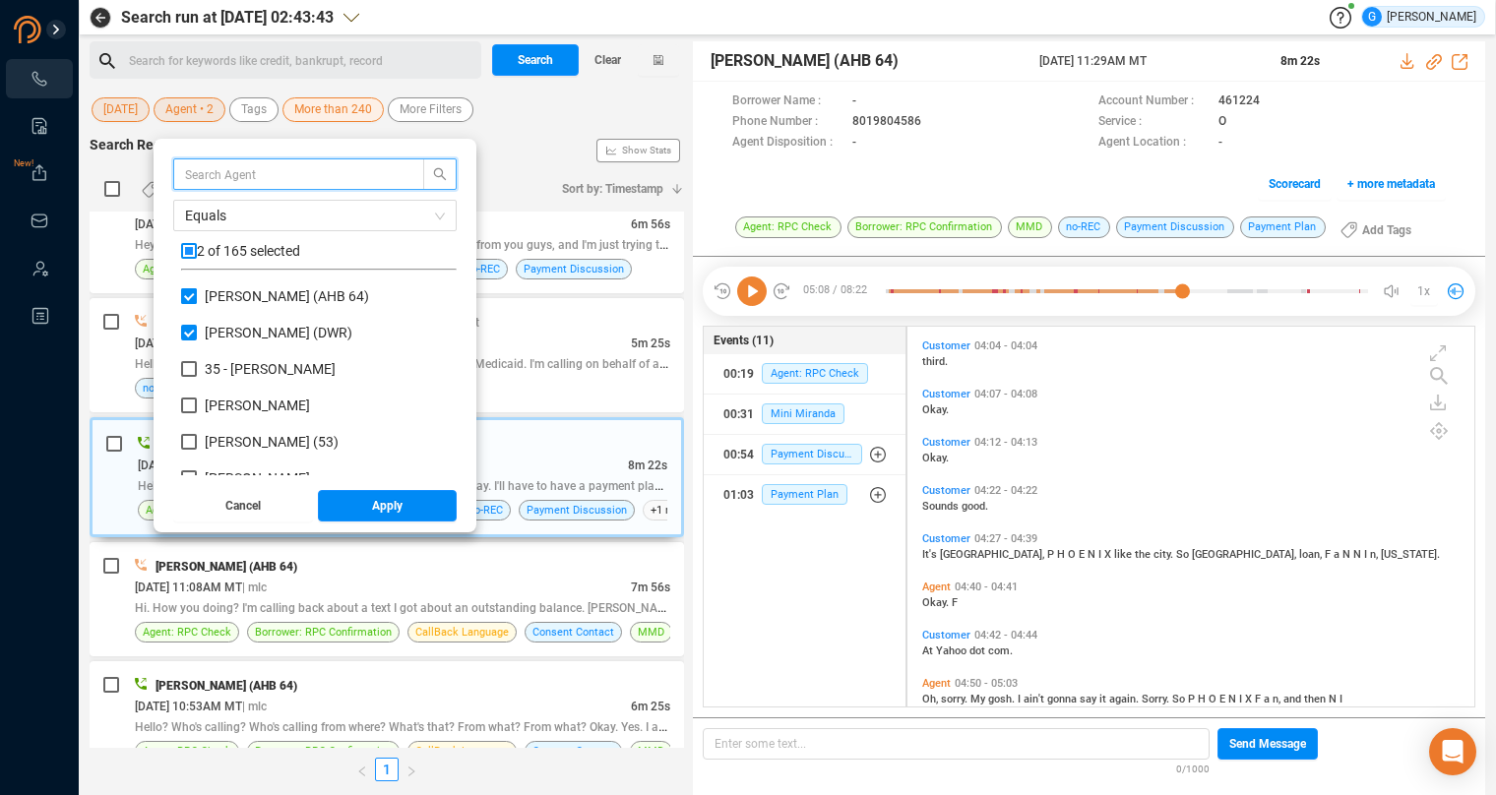
click at [188, 296] on input "[PERSON_NAME] (AHB 64)" at bounding box center [189, 296] width 16 height 16
checkbox input "false"
click at [374, 502] on button "Apply" at bounding box center [388, 505] width 140 height 31
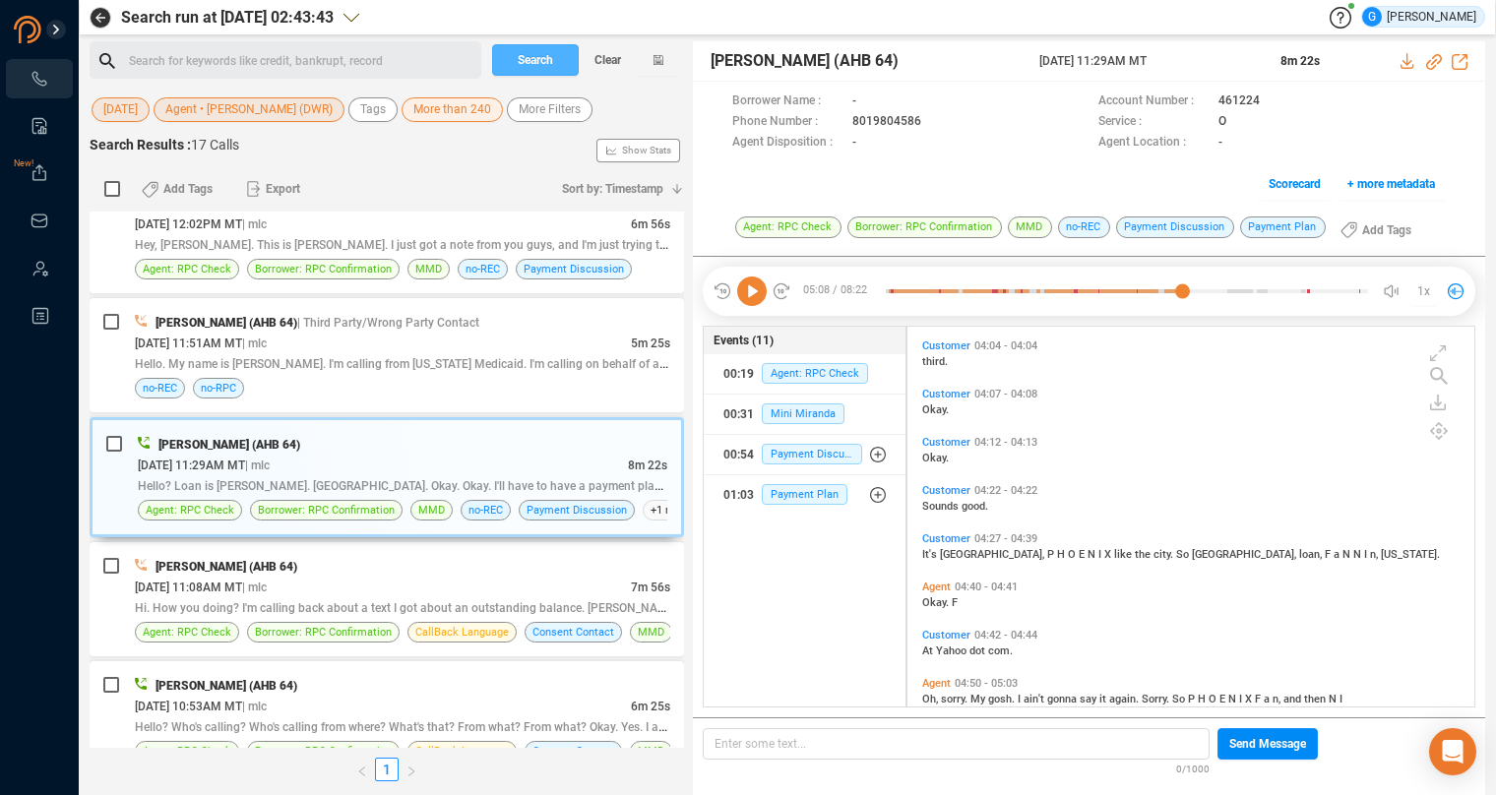
click at [540, 54] on span "Search" at bounding box center [535, 59] width 35 height 31
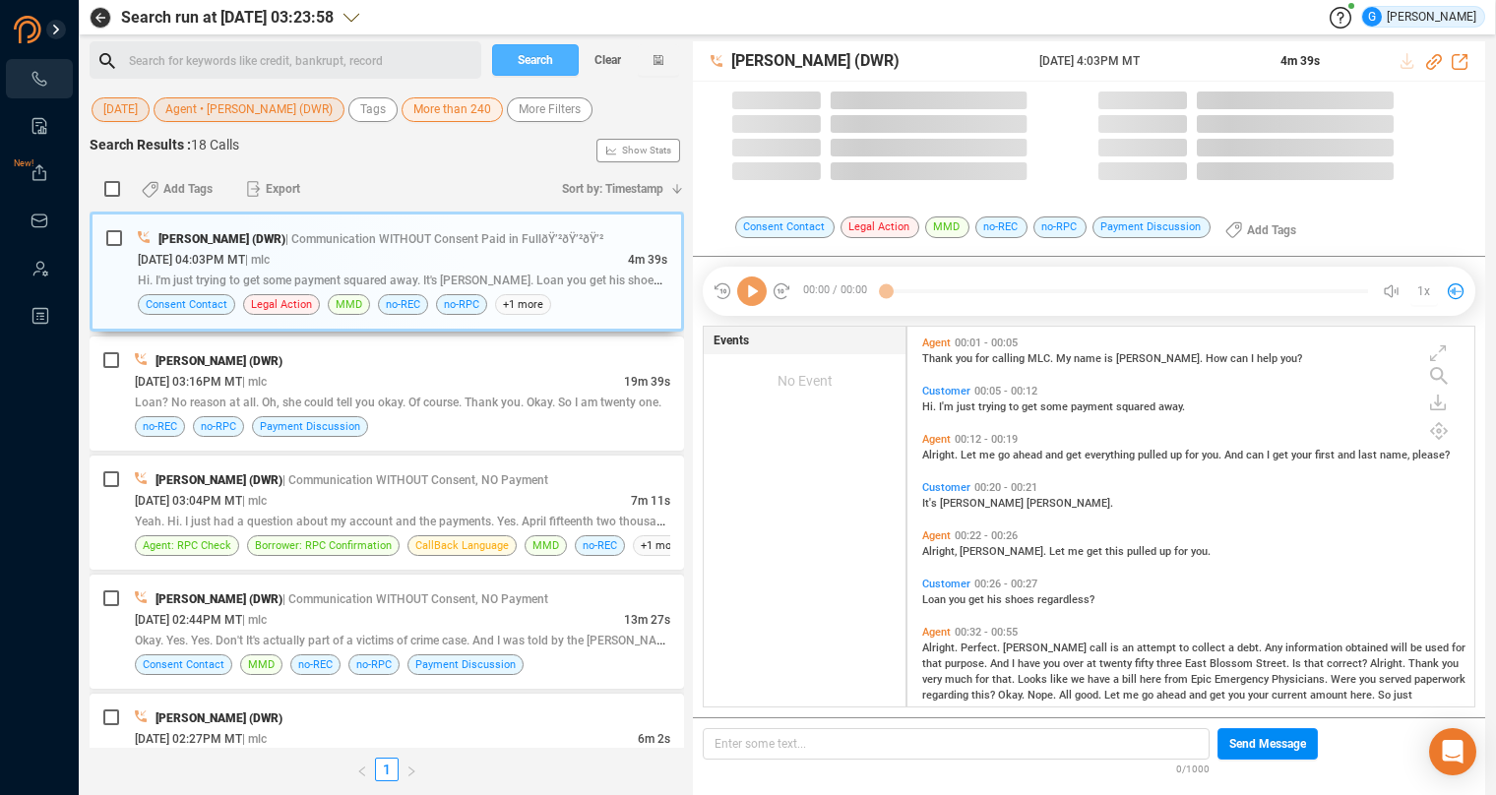
scroll to position [364, 550]
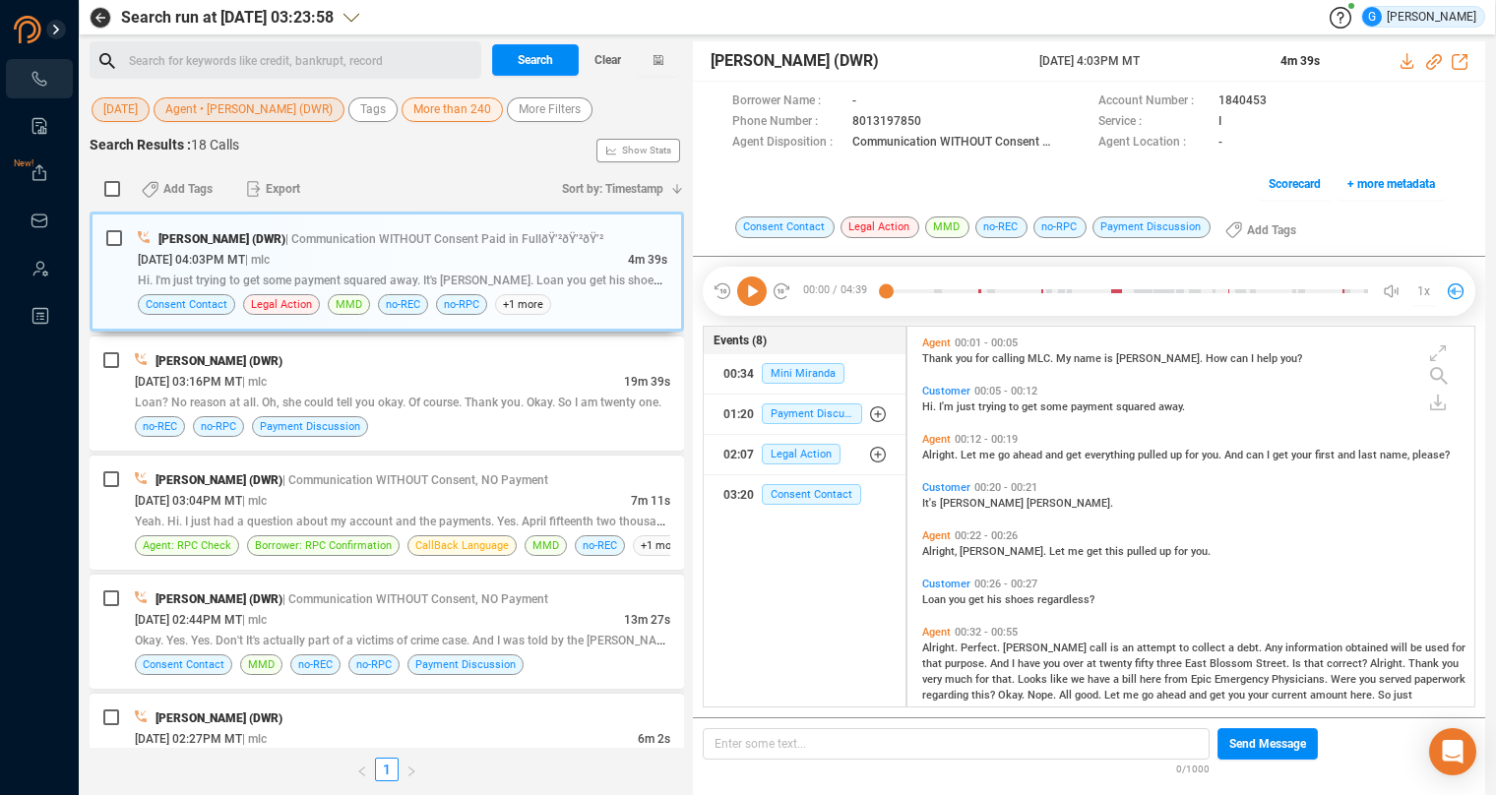
click at [957, 56] on span "[PERSON_NAME] (DWR)" at bounding box center [873, 61] width 326 height 24
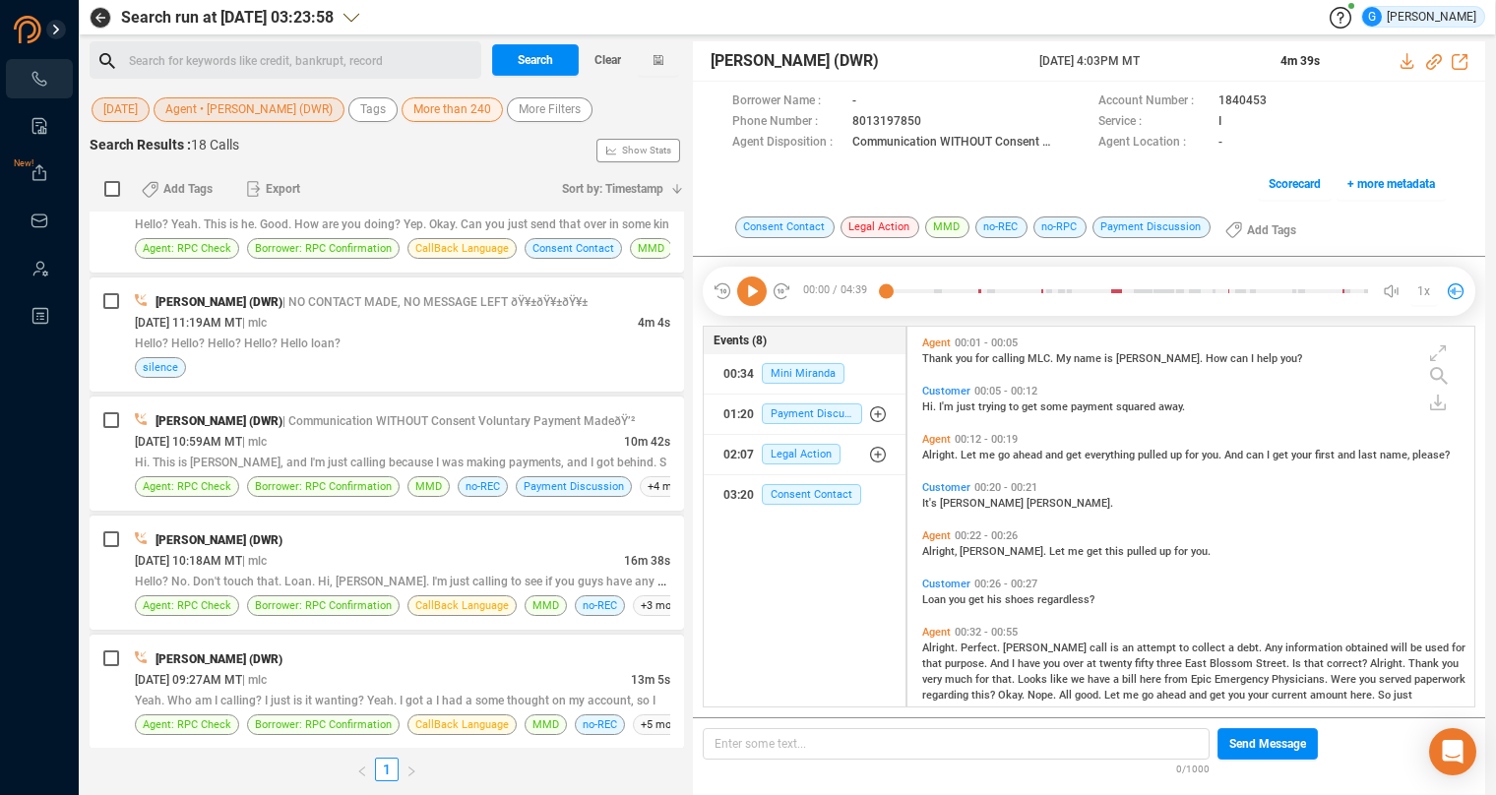
scroll to position [1605, 0]
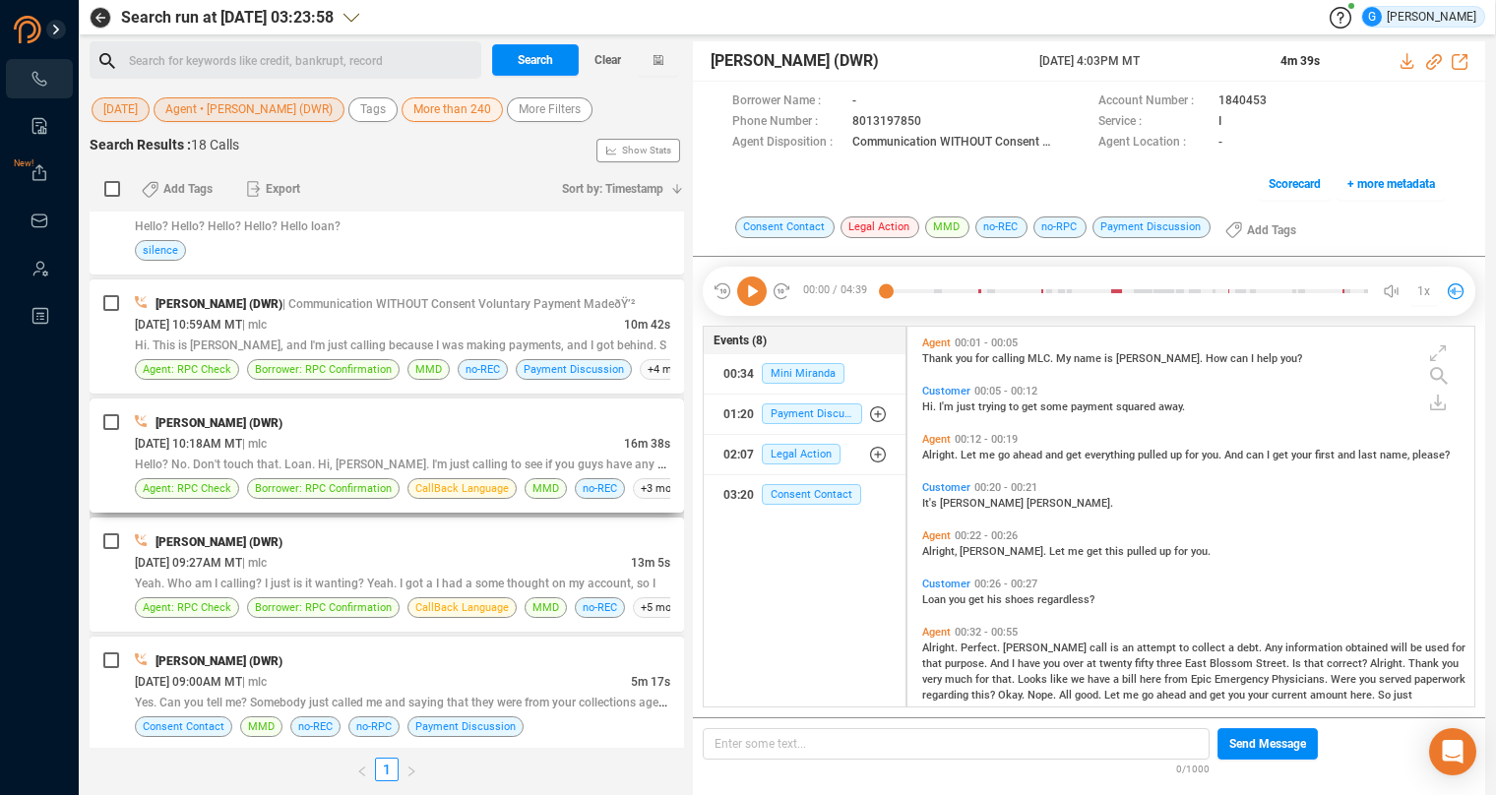
click at [532, 433] on div "[DATE] 10:18AM MT | mlc" at bounding box center [379, 443] width 489 height 21
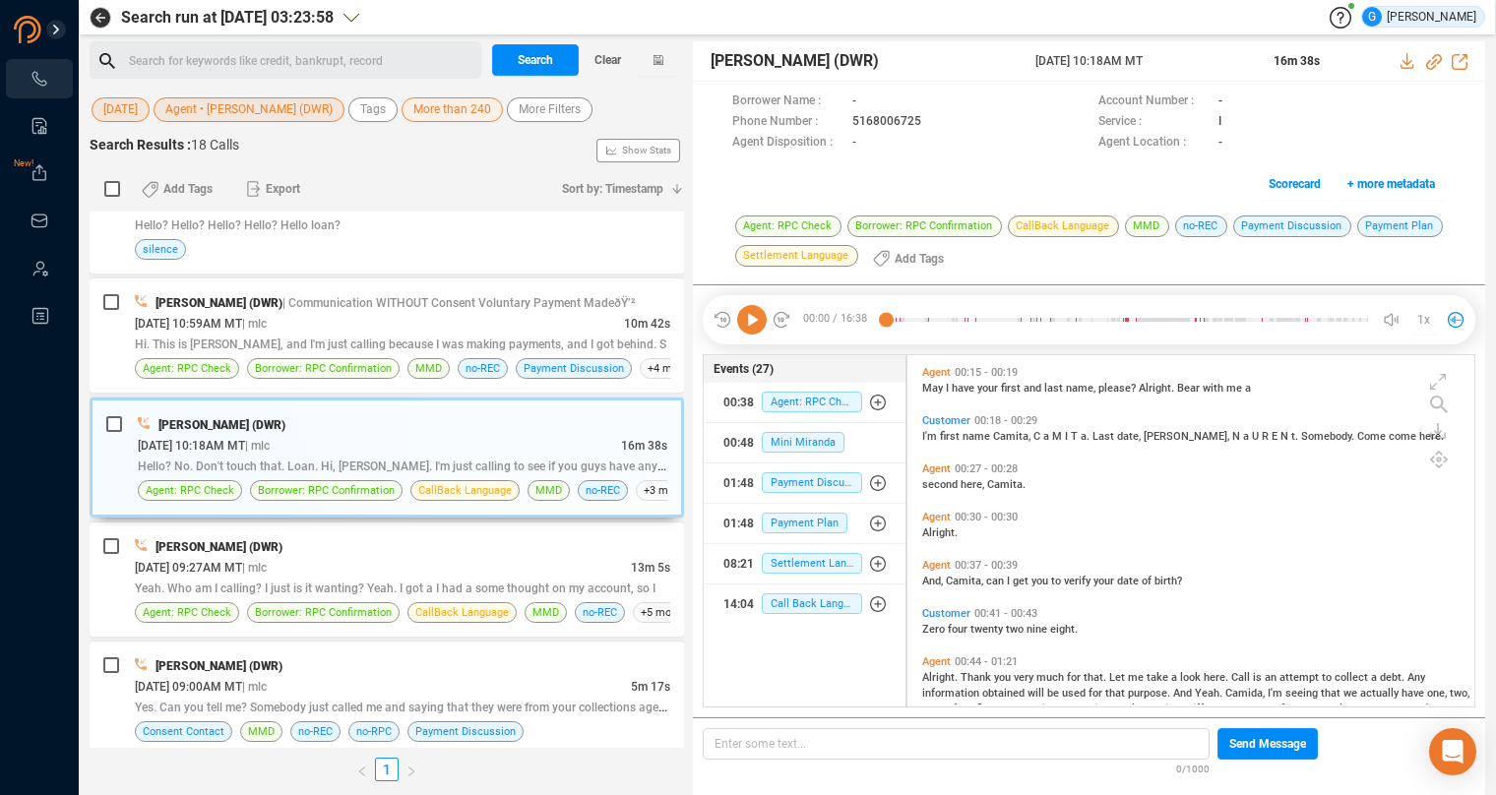
scroll to position [397, 0]
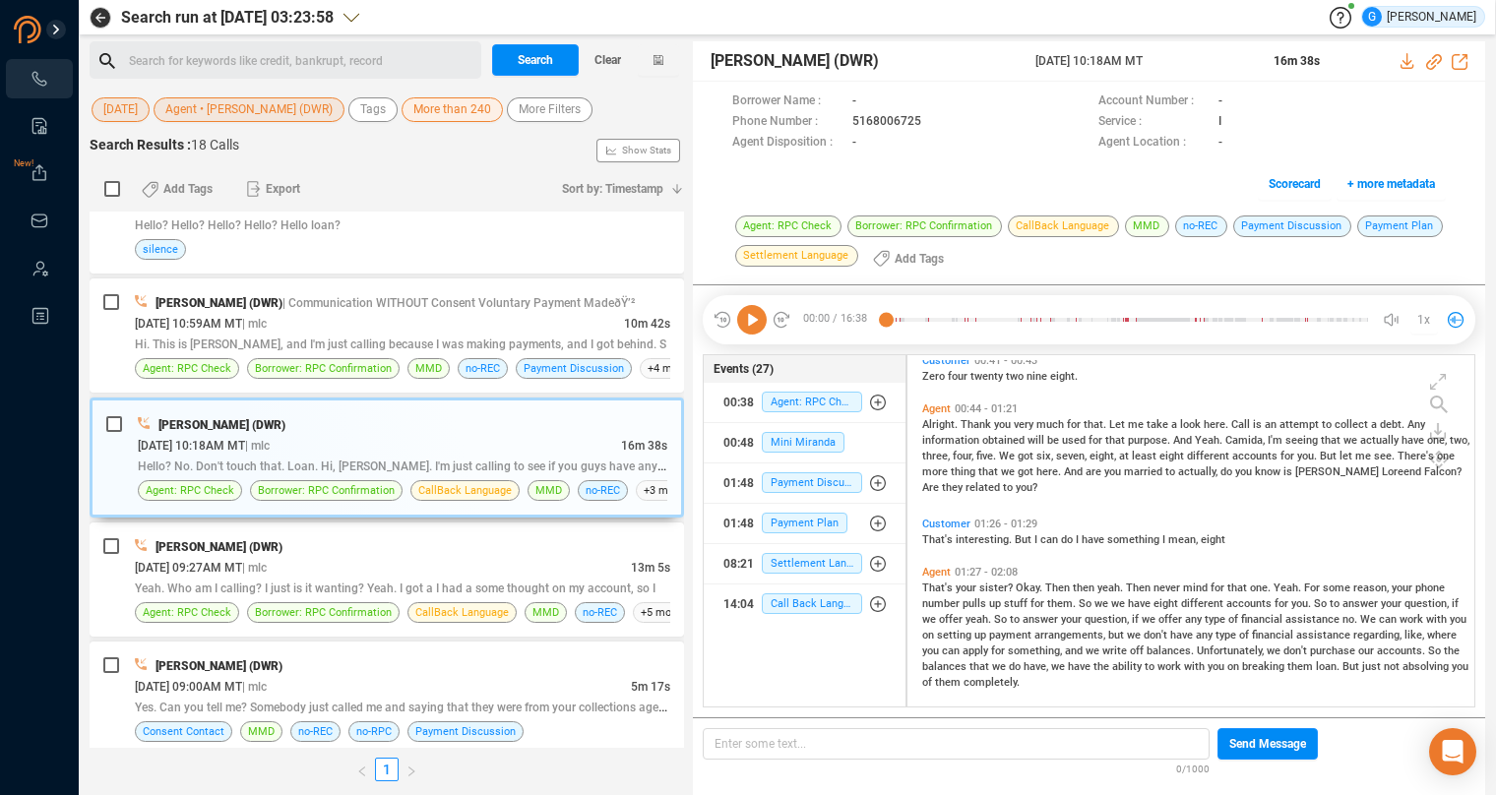
click at [1428, 319] on span "1x" at bounding box center [1423, 319] width 13 height 31
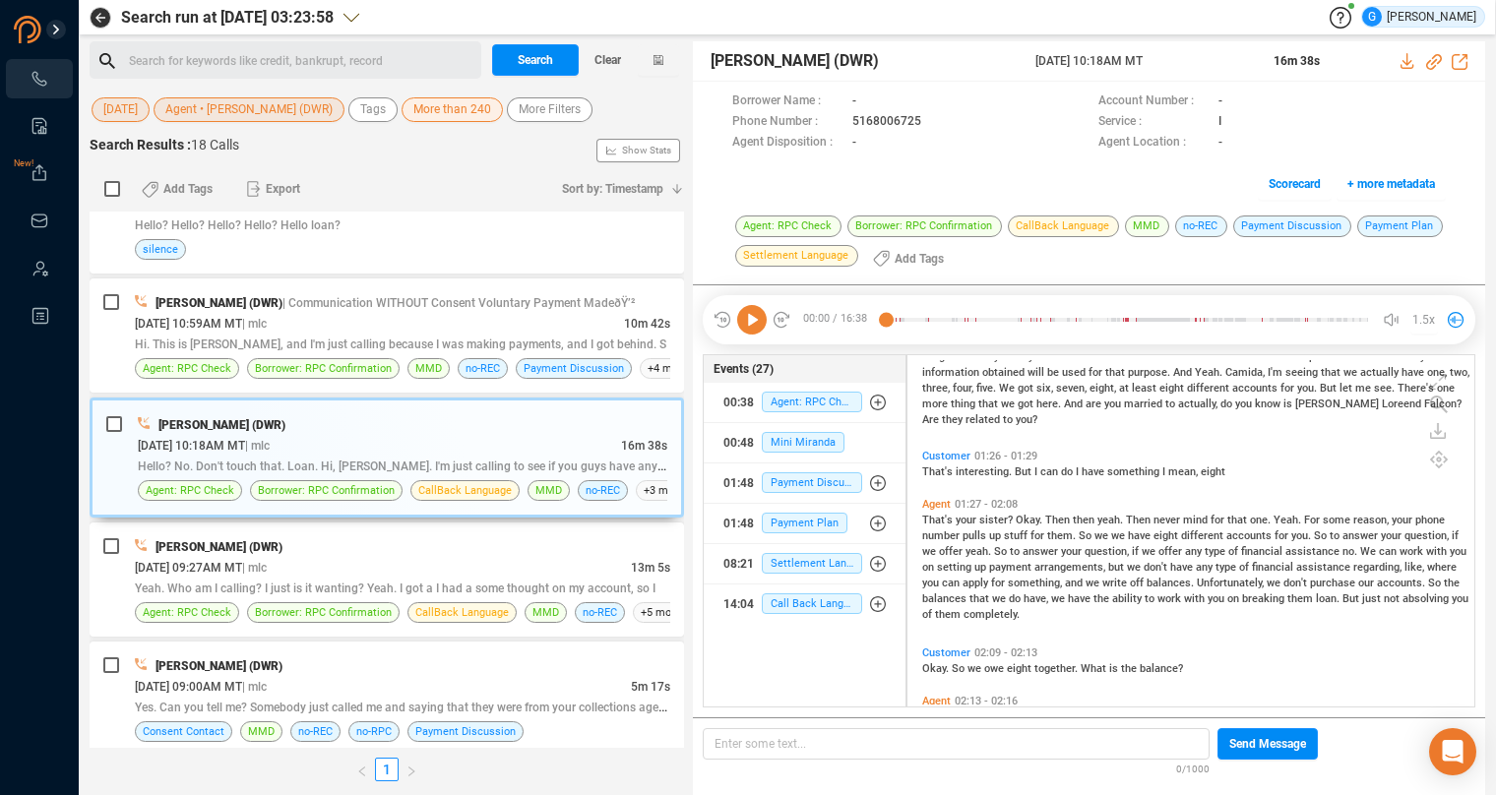
scroll to position [594, 0]
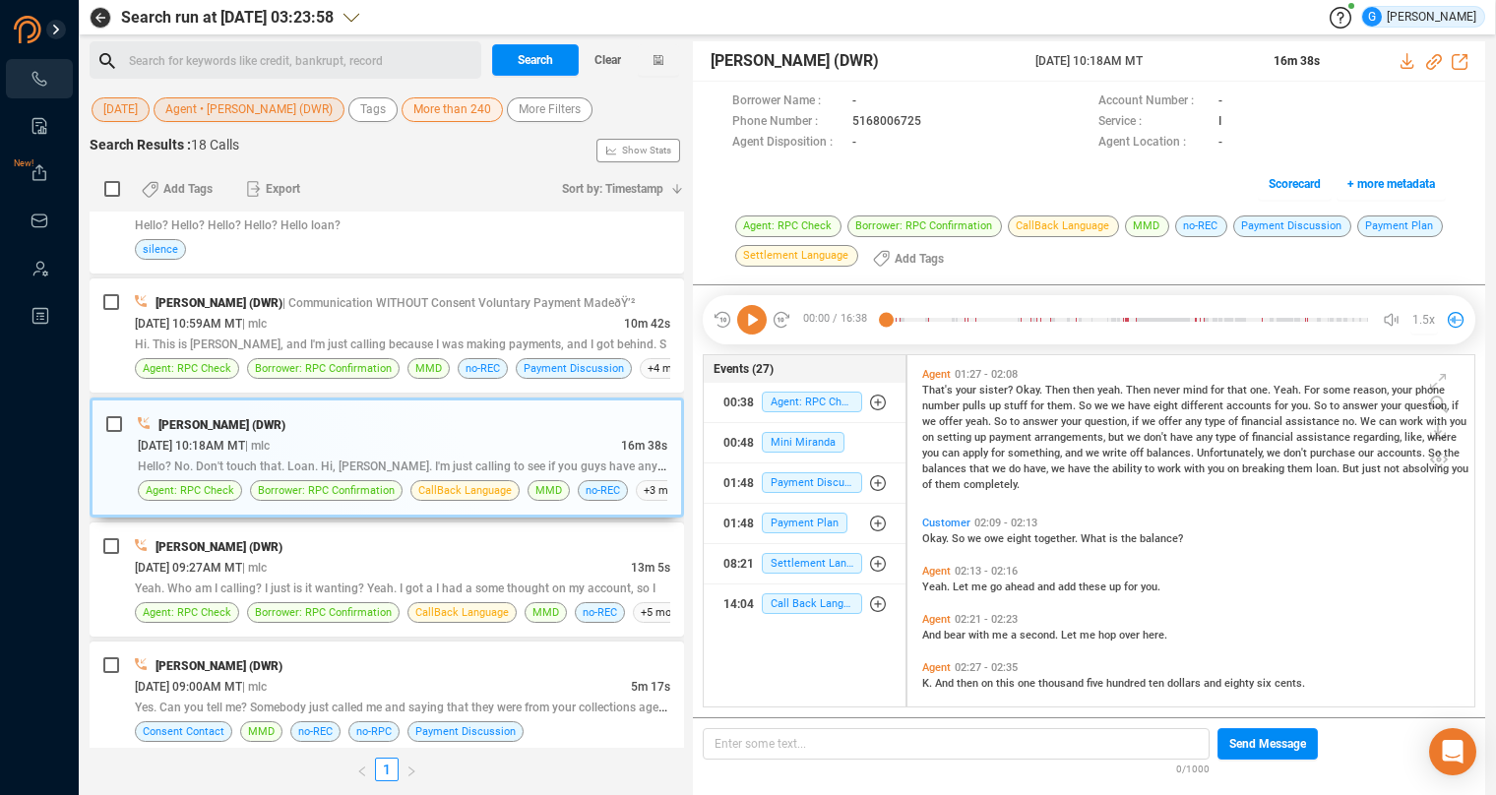
click at [938, 392] on span "That's" at bounding box center [938, 390] width 33 height 13
click at [1075, 384] on span "then" at bounding box center [1085, 390] width 25 height 13
click at [756, 316] on icon at bounding box center [752, 320] width 30 height 30
click at [1431, 316] on span "1.5x" at bounding box center [1423, 319] width 23 height 31
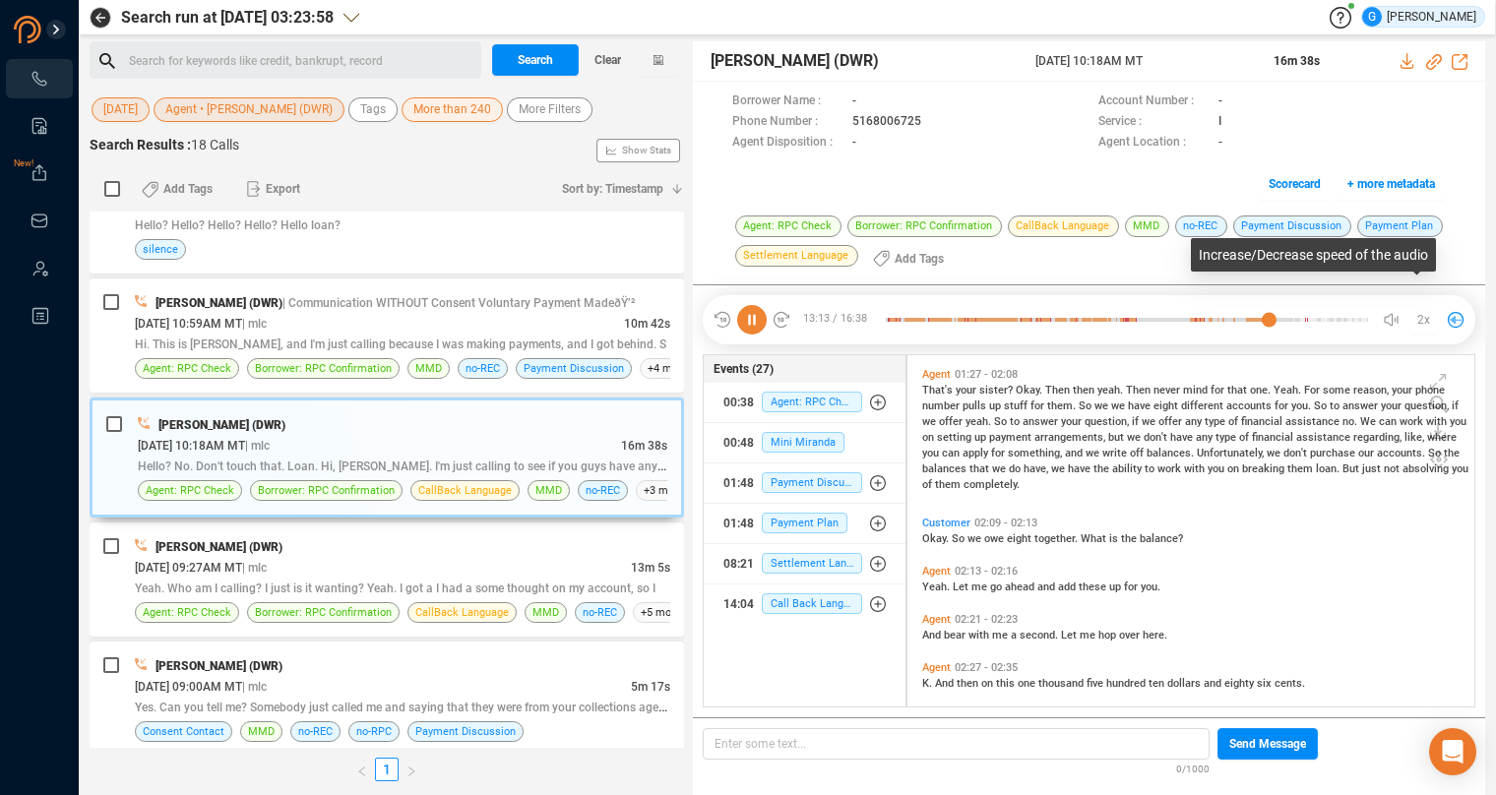
click at [1426, 321] on span "2x" at bounding box center [1423, 319] width 13 height 31
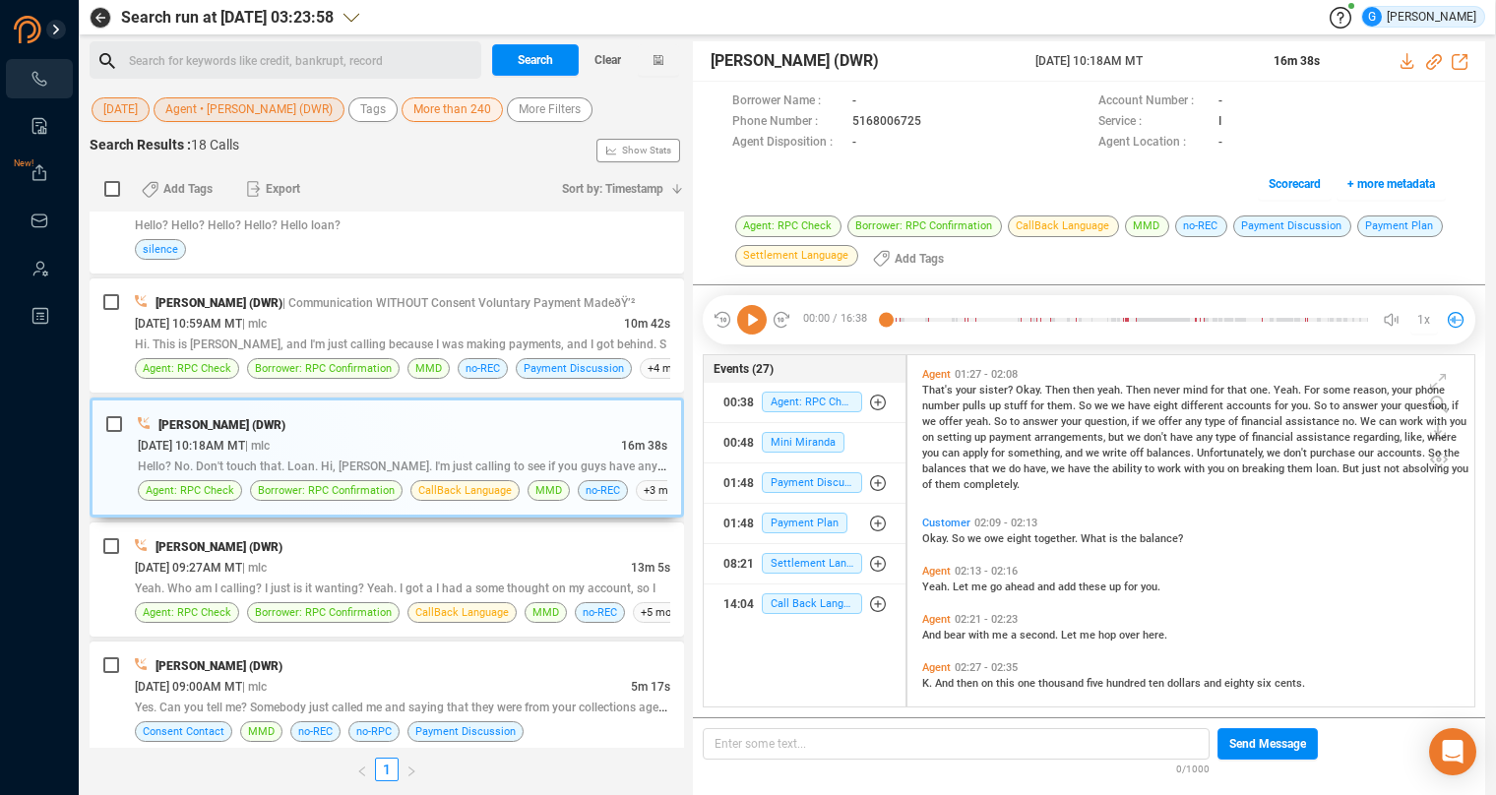
click at [450, 116] on span "More than 240" at bounding box center [452, 109] width 78 height 25
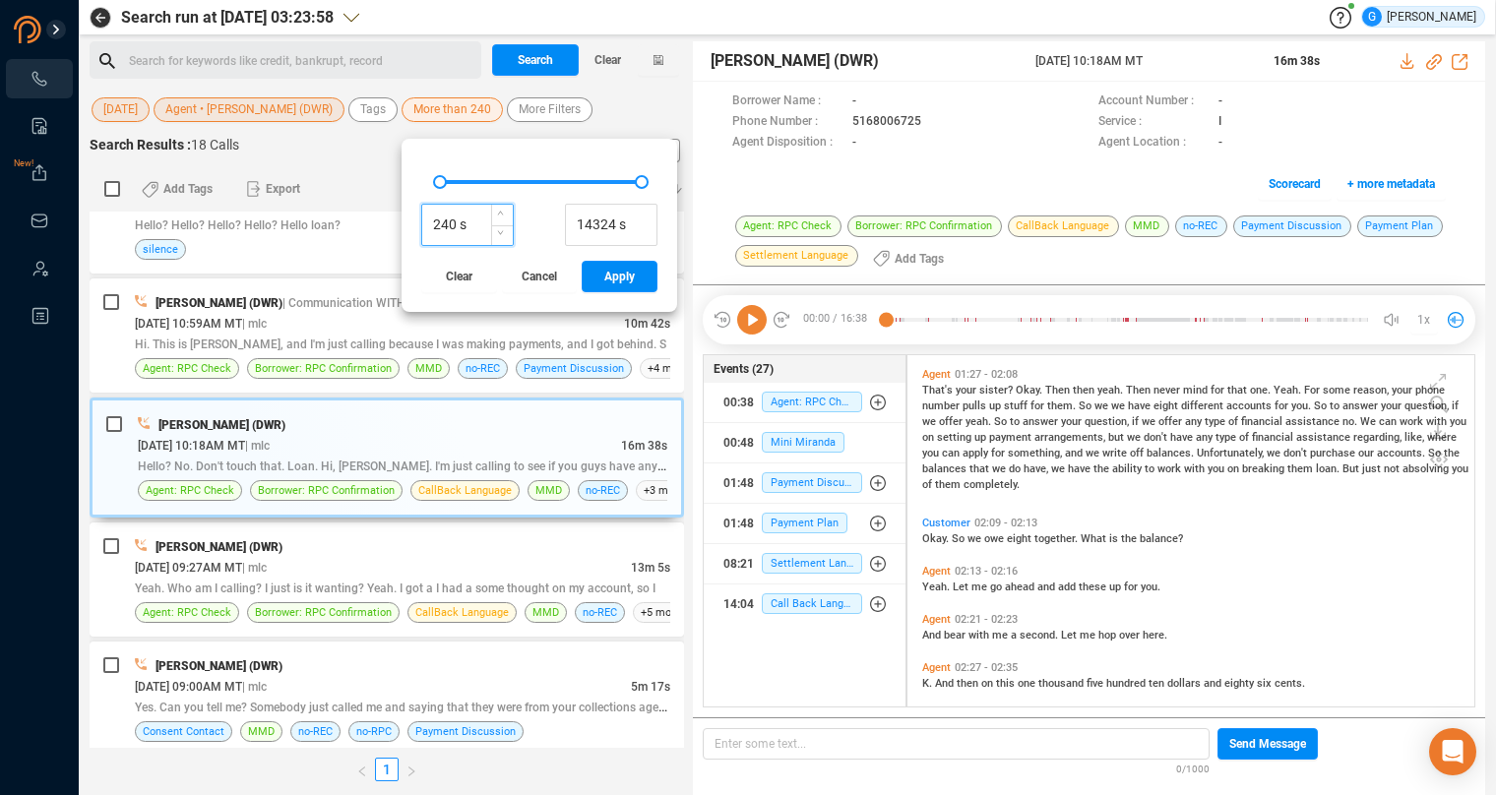
drag, startPoint x: 451, startPoint y: 220, endPoint x: 431, endPoint y: 217, distance: 19.9
click at [431, 217] on input "240 s" at bounding box center [467, 226] width 91 height 30
type input "140 s"
click at [642, 278] on button "Apply" at bounding box center [620, 276] width 76 height 31
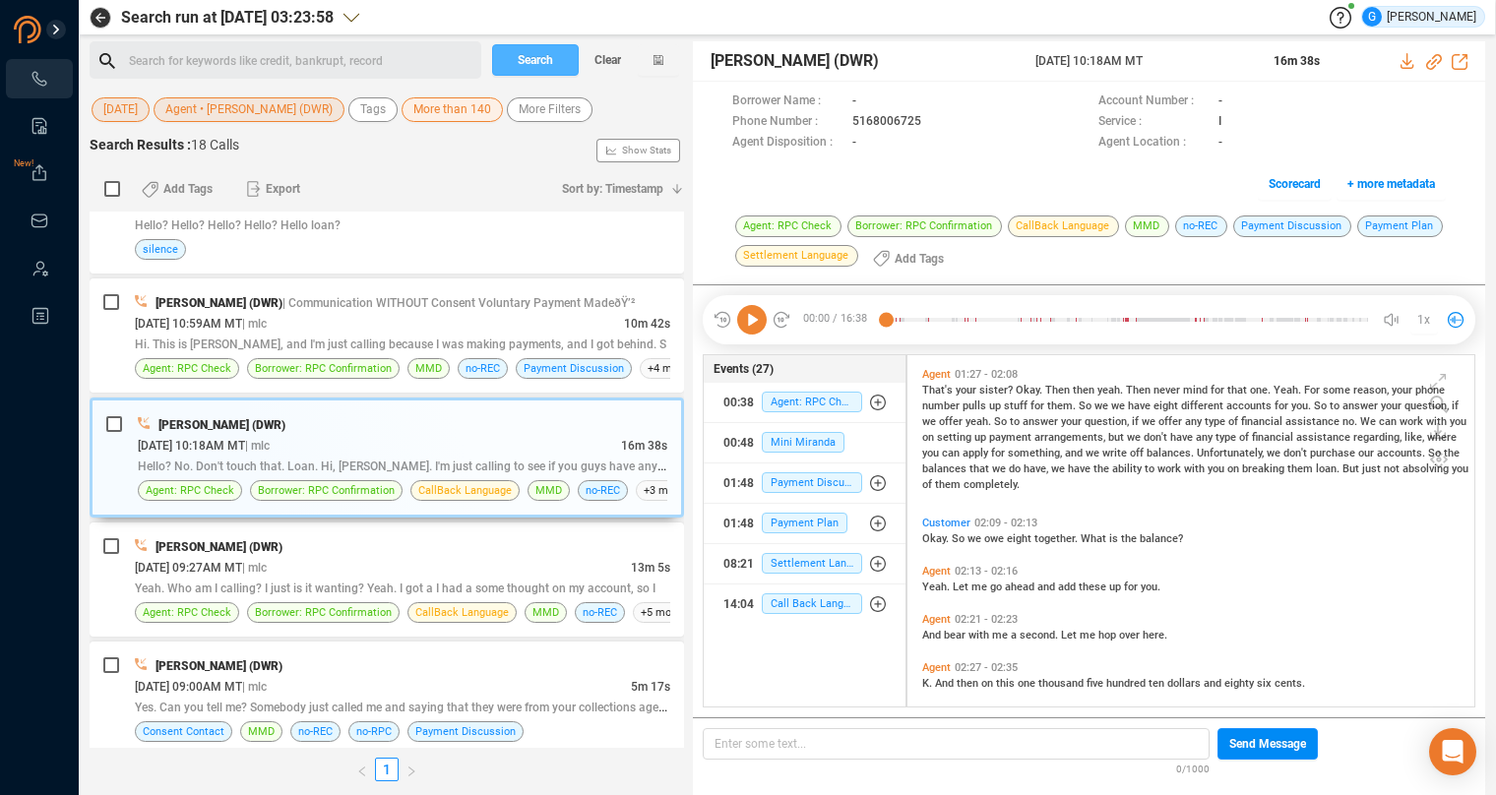
click at [536, 57] on span "Search" at bounding box center [535, 59] width 35 height 31
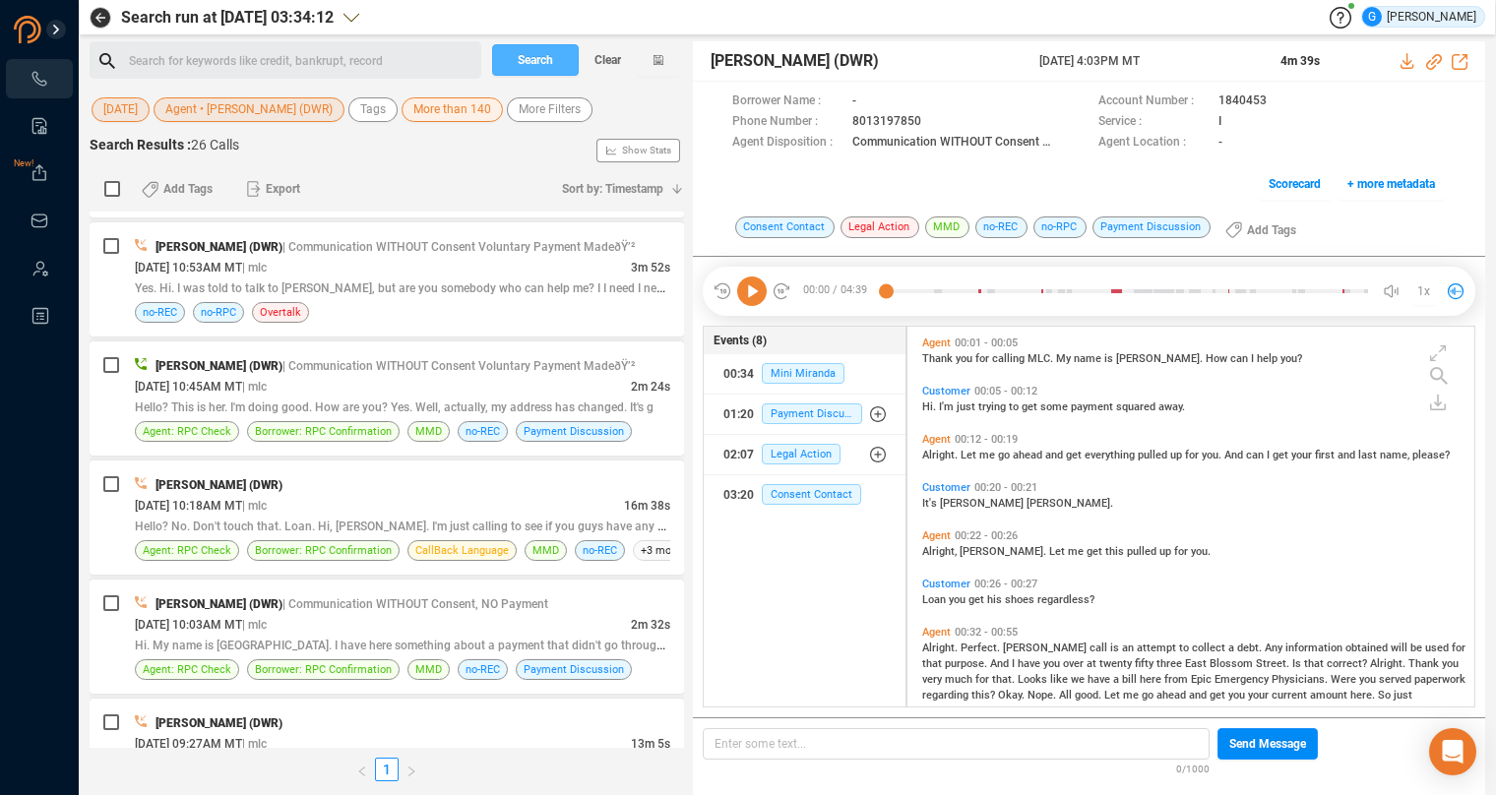
scroll to position [2009, 0]
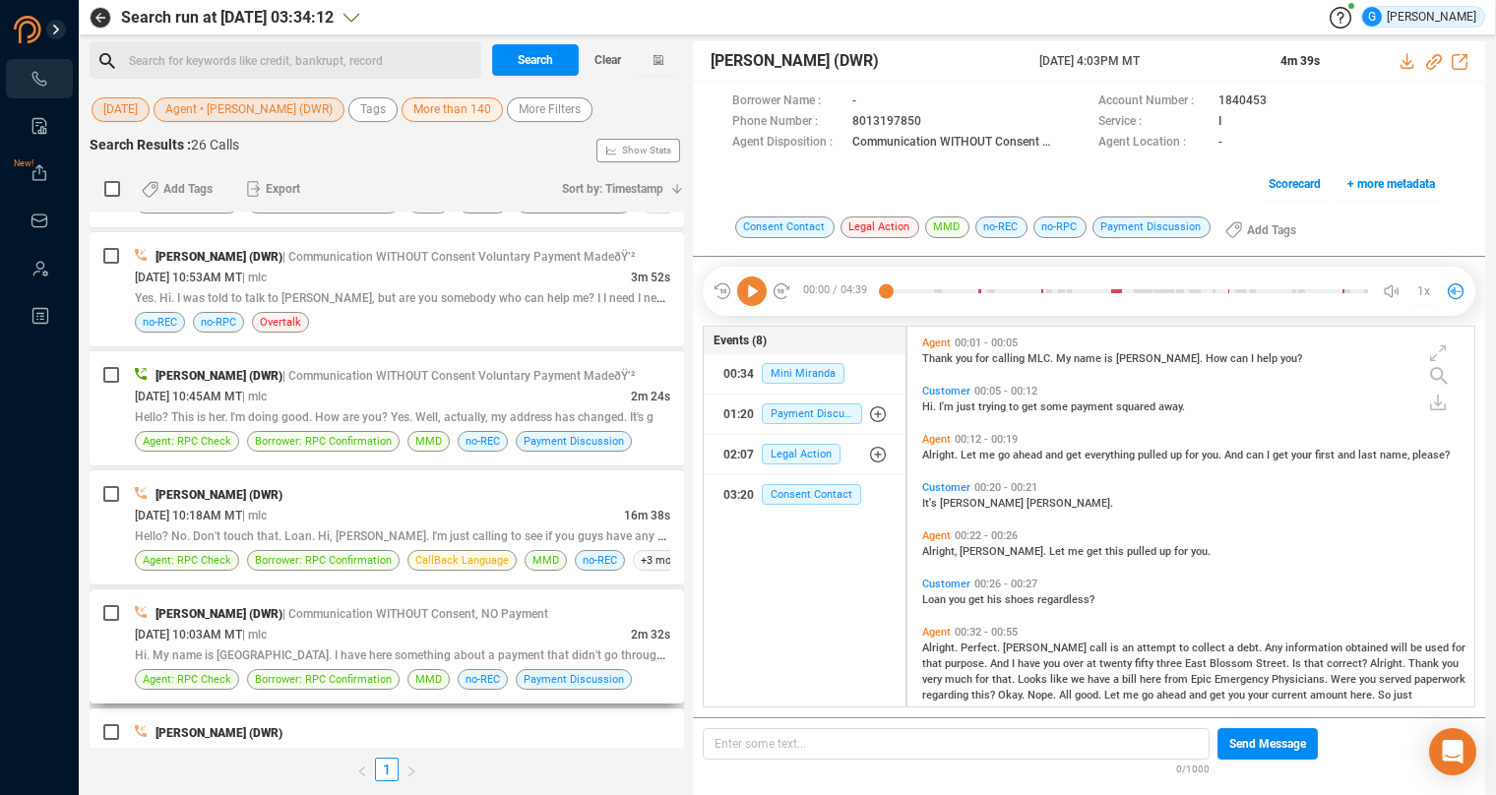
click at [464, 626] on div "[DATE] 10:03AM MT | mlc" at bounding box center [383, 634] width 496 height 21
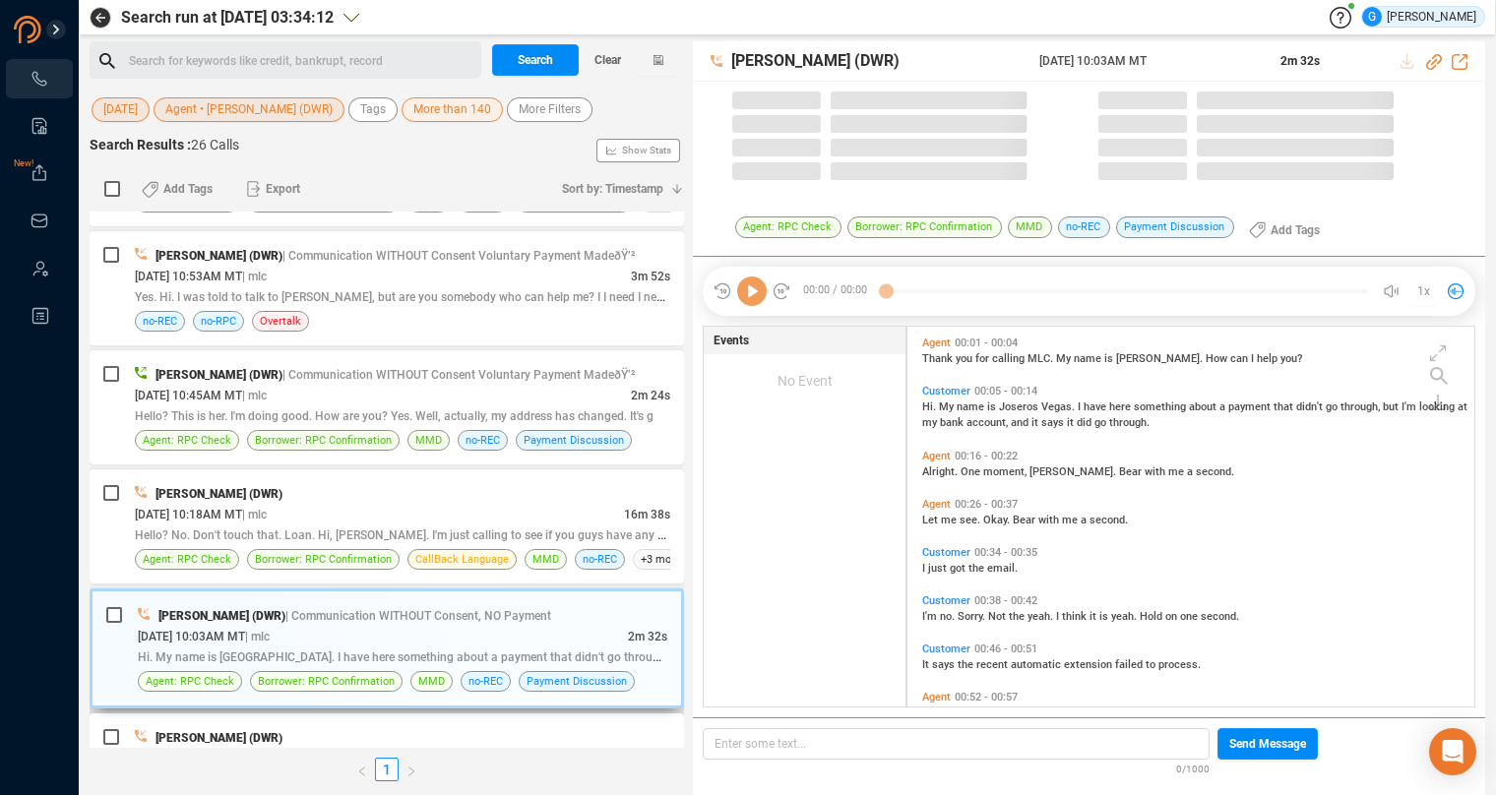
scroll to position [364, 550]
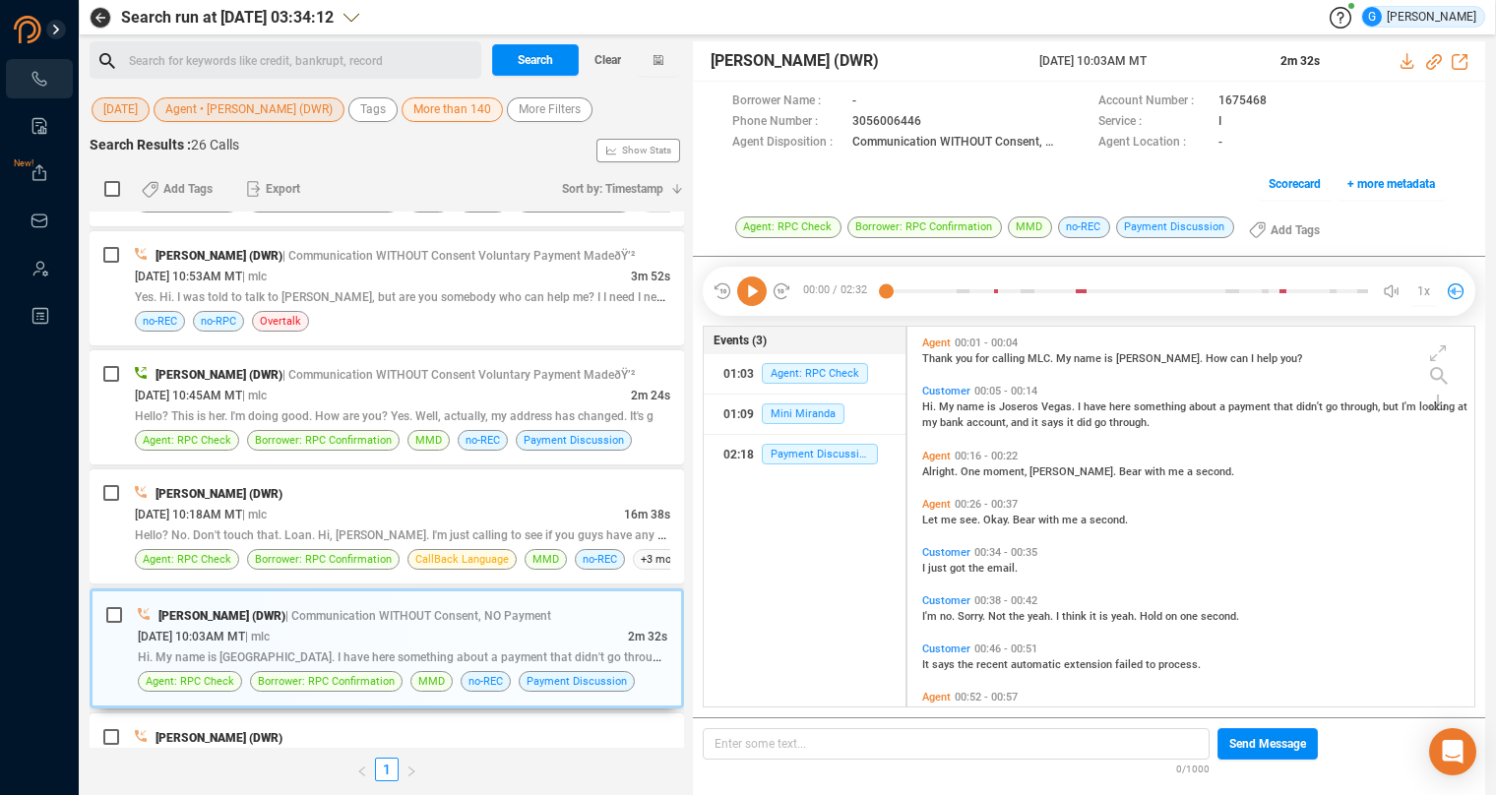
drag, startPoint x: 667, startPoint y: 585, endPoint x: 677, endPoint y: 549, distance: 36.8
click at [677, 549] on div "[PERSON_NAME] (DWR) | Communication WITHOUT Consent Paid in FullðŸ’²ðŸ’²ðŸ’² [D…" at bounding box center [387, 480] width 594 height 536
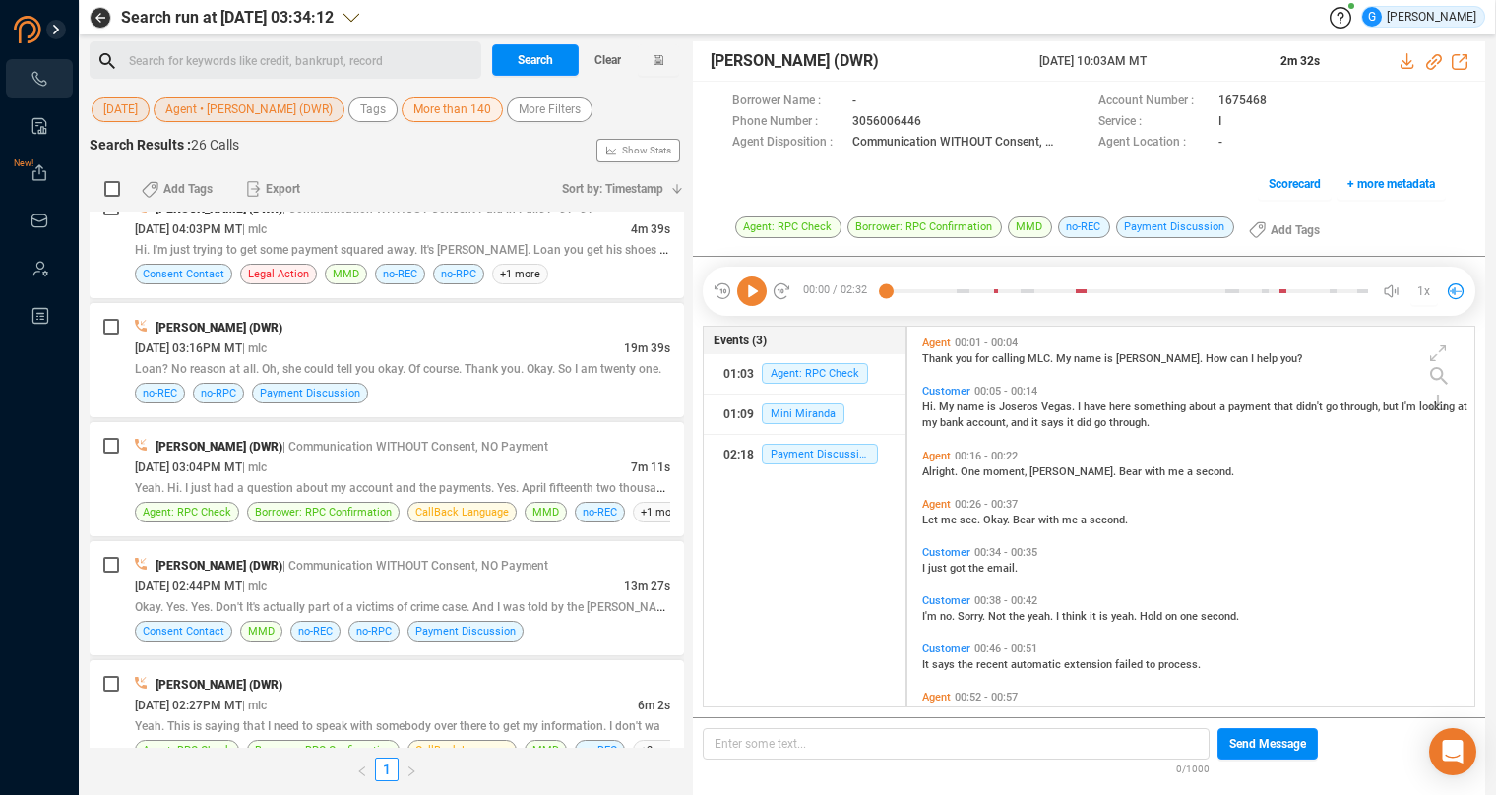
scroll to position [0, 0]
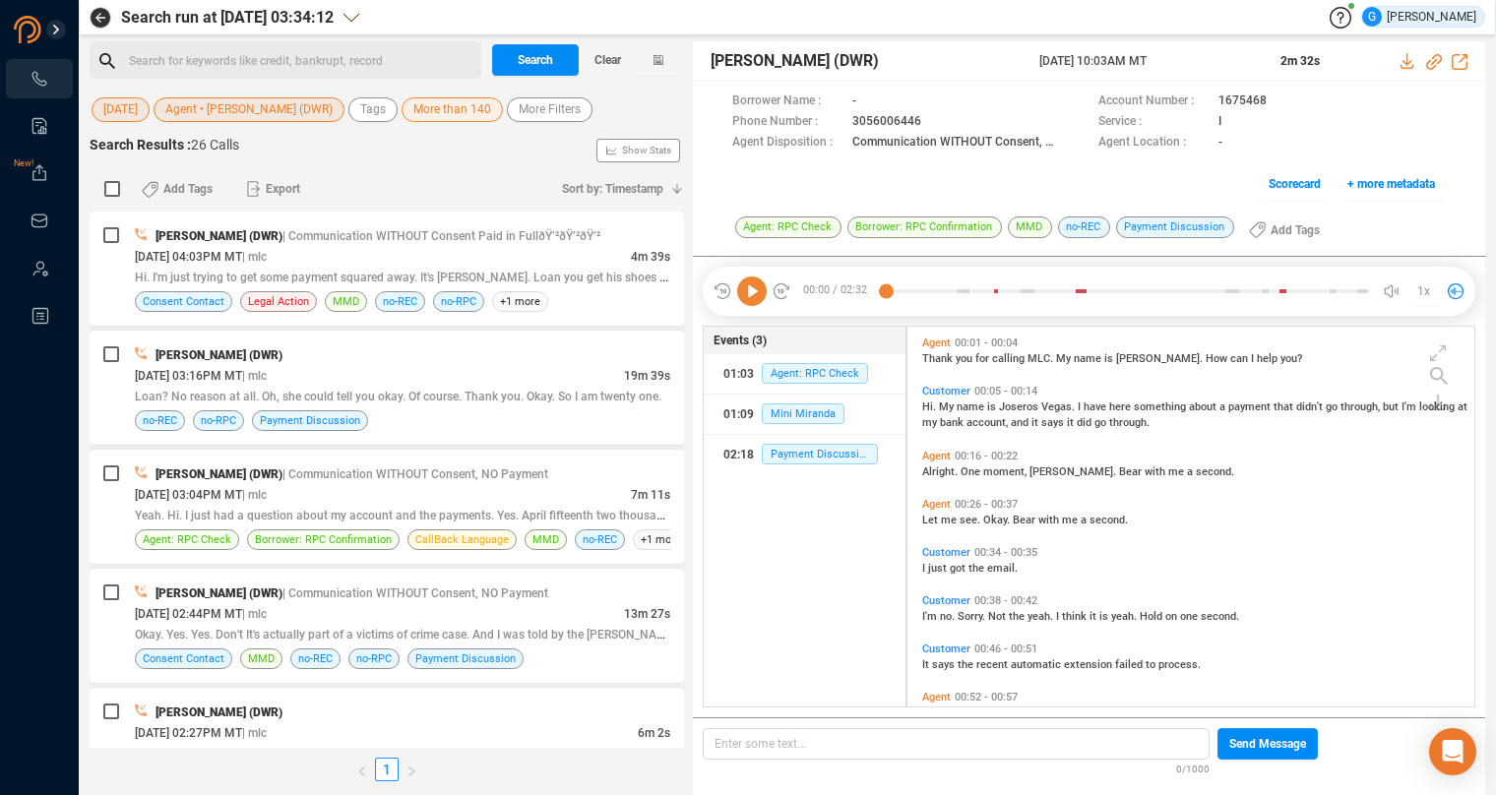
click at [507, 161] on div "Search Results : 26 Calls Show Stats" at bounding box center [387, 150] width 594 height 31
